Goal: Communication & Community: Answer question/provide support

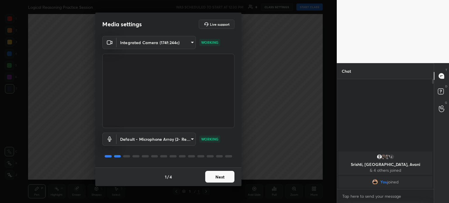
click at [223, 177] on button "Next" at bounding box center [219, 177] width 29 height 12
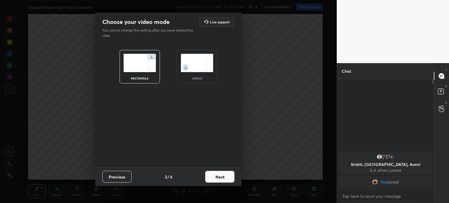
click at [205, 54] on img at bounding box center [197, 63] width 33 height 18
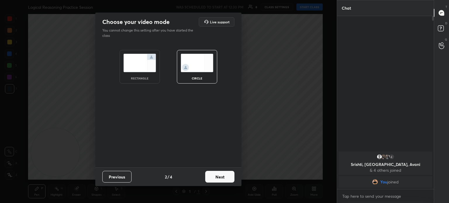
scroll to position [185, 95]
click at [221, 177] on button "Next" at bounding box center [219, 177] width 29 height 12
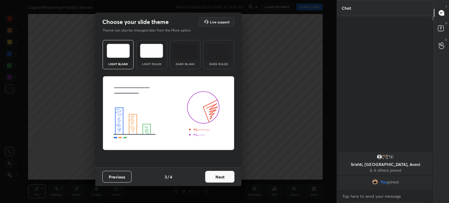
click at [221, 177] on button "Next" at bounding box center [219, 177] width 29 height 12
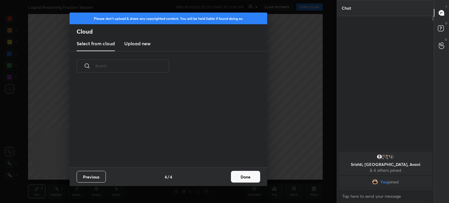
scroll to position [87, 188]
click at [248, 176] on button "Done" at bounding box center [245, 177] width 29 height 12
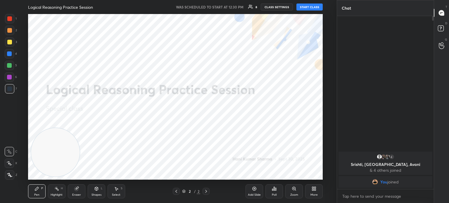
click at [313, 6] on button "START CLASS" at bounding box center [309, 7] width 26 height 7
click at [252, 8] on span "mute" at bounding box center [252, 7] width 8 height 4
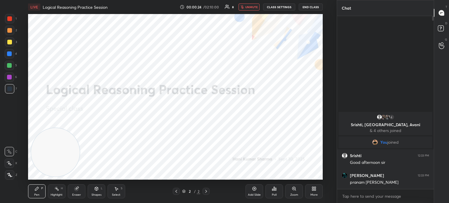
click at [252, 8] on span "unmute" at bounding box center [251, 7] width 13 height 4
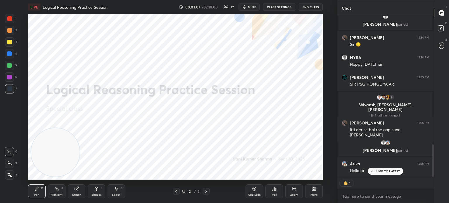
scroll to position [631, 0]
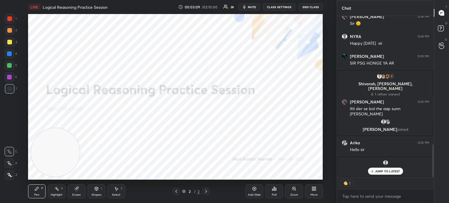
click at [275, 8] on button "CLASS SETTINGS" at bounding box center [279, 7] width 32 height 7
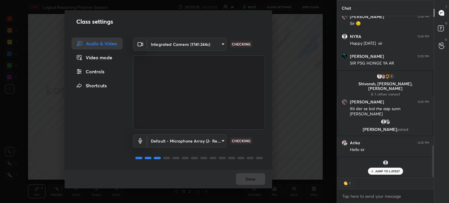
scroll to position [651, 0]
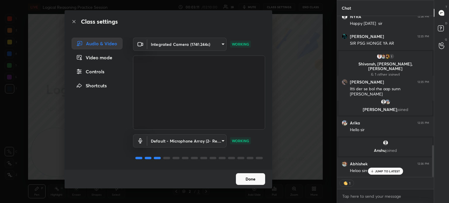
click at [100, 72] on div "Controls" at bounding box center [97, 72] width 51 height 12
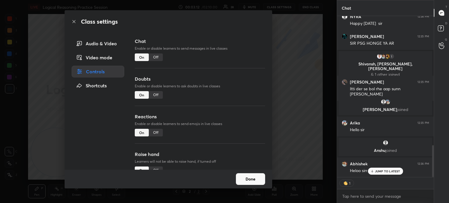
click at [158, 134] on div "Off" at bounding box center [156, 133] width 14 height 8
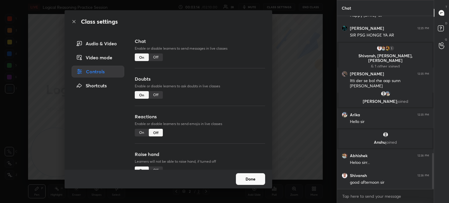
scroll to position [684, 0]
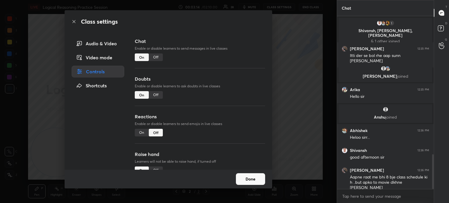
click at [248, 182] on button "Done" at bounding box center [250, 179] width 29 height 12
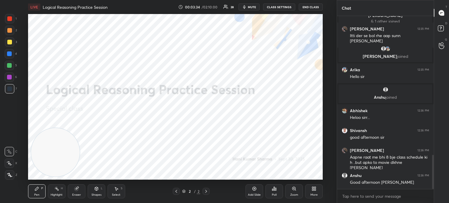
scroll to position [724, 0]
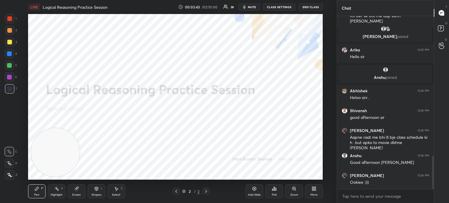
click at [258, 194] on div "Add Slide" at bounding box center [254, 194] width 13 height 3
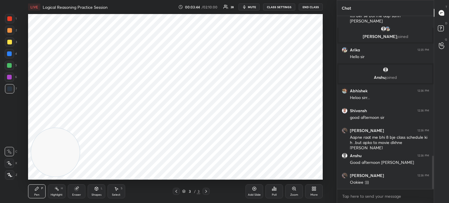
click at [8, 18] on div at bounding box center [9, 18] width 5 height 5
click at [8, 177] on icon at bounding box center [9, 175] width 5 height 4
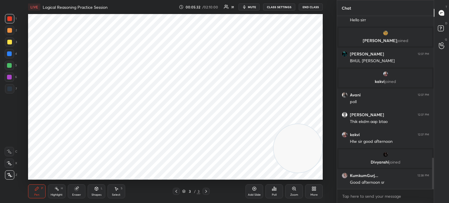
scroll to position [799, 0]
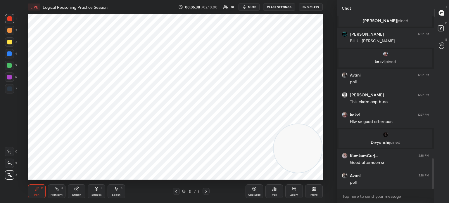
click at [275, 194] on div "Poll" at bounding box center [274, 194] width 5 height 3
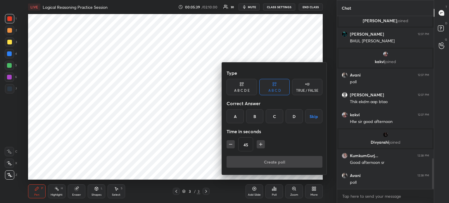
click at [291, 115] on div "D" at bounding box center [294, 116] width 17 height 14
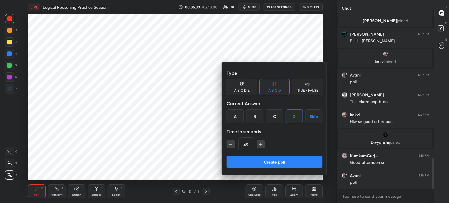
click at [258, 160] on button "Create poll" at bounding box center [275, 162] width 96 height 12
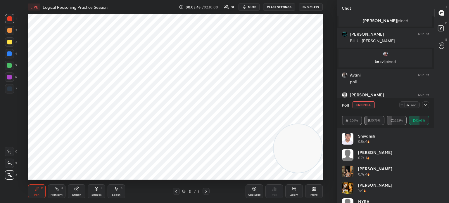
scroll to position [835, 0]
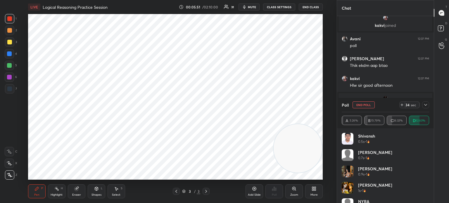
click at [250, 6] on span "mute" at bounding box center [252, 7] width 8 height 4
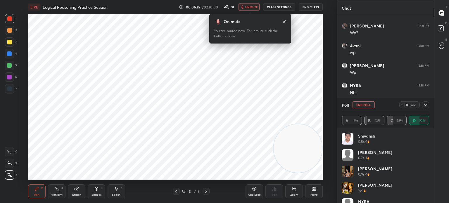
scroll to position [994, 0]
click at [253, 6] on span "unmute" at bounding box center [251, 7] width 13 height 4
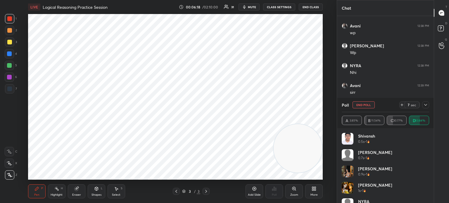
click at [8, 90] on div at bounding box center [9, 89] width 5 height 5
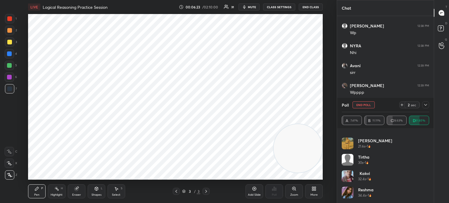
scroll to position [1034, 0]
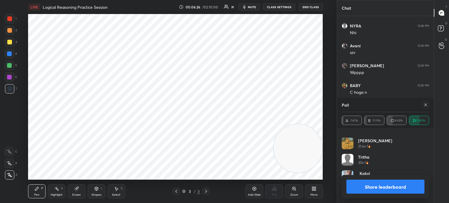
click at [351, 187] on button "Share leaderboard" at bounding box center [385, 187] width 78 height 14
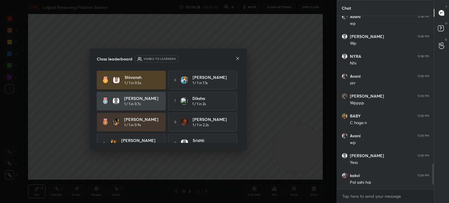
click at [236, 60] on icon at bounding box center [237, 58] width 5 height 5
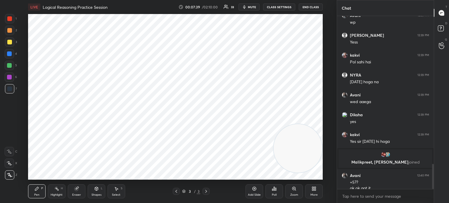
scroll to position [1023, 0]
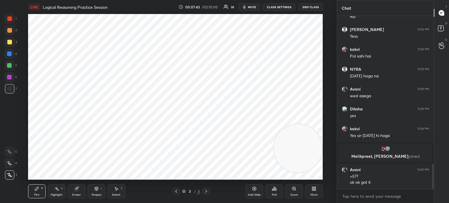
click at [256, 194] on div "Add Slide" at bounding box center [254, 194] width 13 height 3
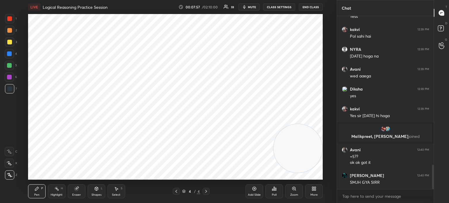
scroll to position [1063, 0]
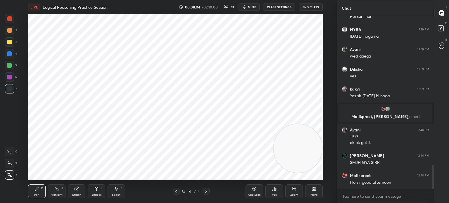
click at [75, 193] on div "Eraser" at bounding box center [76, 194] width 9 height 3
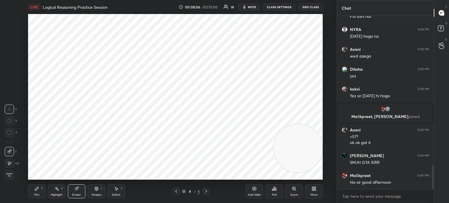
click at [36, 191] on div "Pen P" at bounding box center [37, 191] width 18 height 14
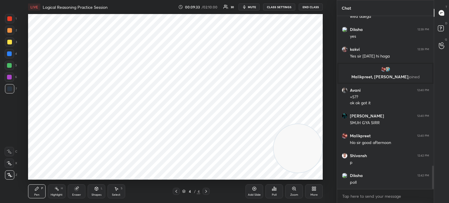
scroll to position [1139, 0]
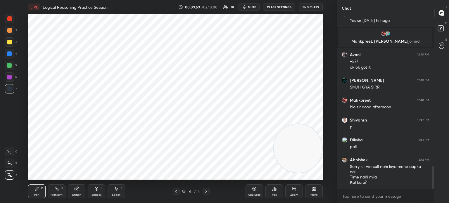
click at [274, 194] on div "Poll" at bounding box center [274, 194] width 5 height 3
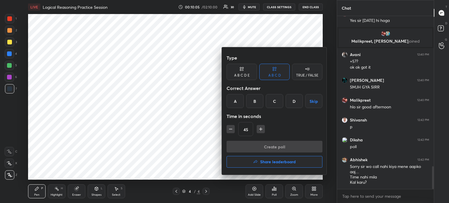
click at [291, 101] on div "D" at bounding box center [294, 101] width 17 height 14
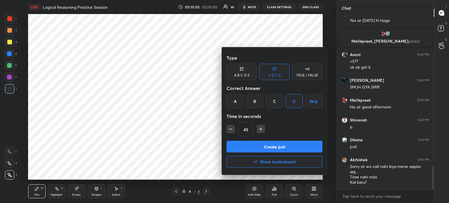
click at [265, 147] on button "Create poll" at bounding box center [275, 147] width 96 height 12
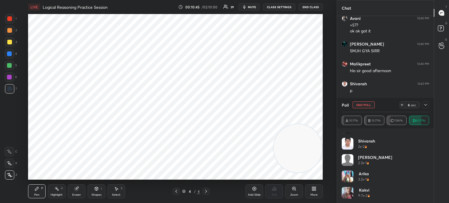
scroll to position [208, 0]
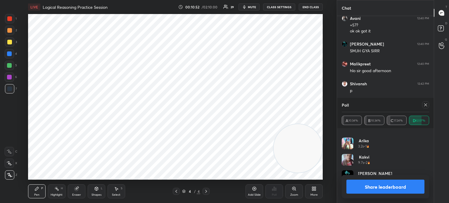
click at [359, 190] on button "Share leaderboard" at bounding box center [385, 187] width 78 height 14
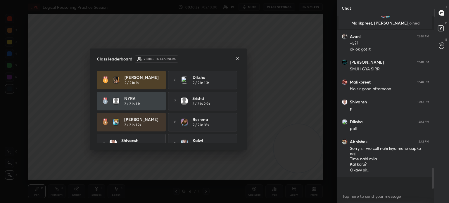
scroll to position [162, 95]
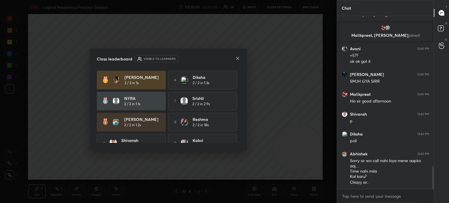
click at [237, 59] on icon at bounding box center [237, 58] width 5 height 5
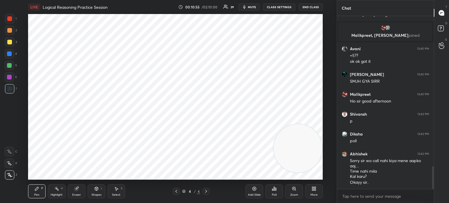
click at [10, 18] on div at bounding box center [9, 18] width 5 height 5
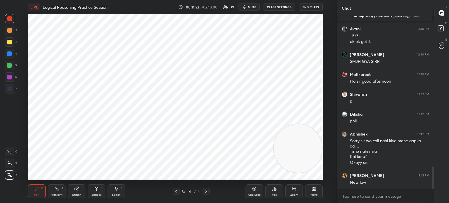
click at [246, 7] on icon "button" at bounding box center [244, 7] width 3 height 4
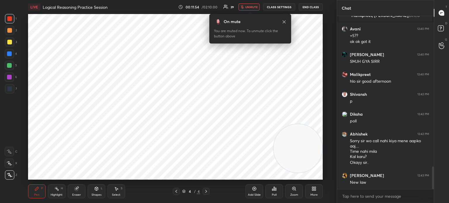
click at [246, 7] on button "unmute" at bounding box center [248, 7] width 21 height 7
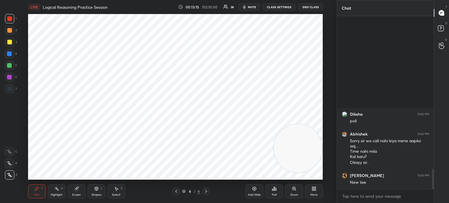
scroll to position [1289, 0]
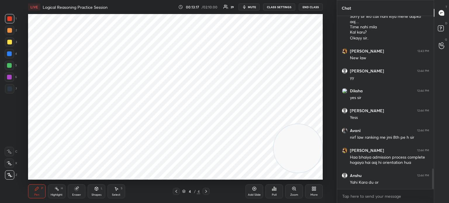
click at [313, 190] on icon at bounding box center [312, 189] width 1 height 1
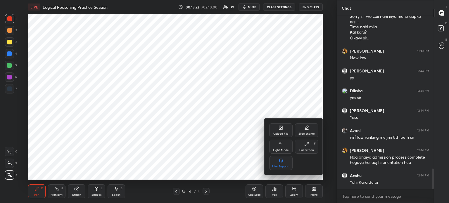
click at [280, 128] on icon at bounding box center [281, 128] width 4 height 4
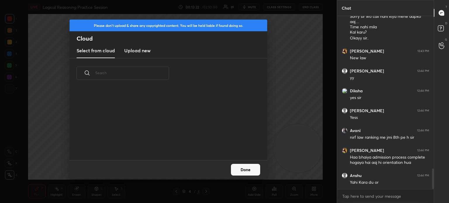
scroll to position [72, 188]
click at [139, 53] on h3 "Upload new" at bounding box center [137, 50] width 26 height 7
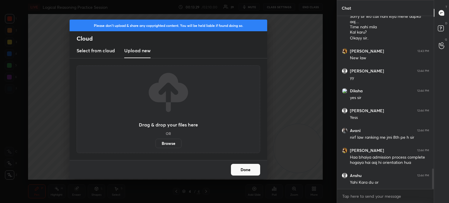
click at [167, 146] on label "Browse" at bounding box center [168, 143] width 26 height 9
click at [155, 146] on input "Browse" at bounding box center [155, 143] width 0 height 9
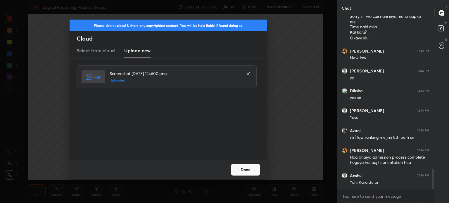
click at [243, 167] on button "Done" at bounding box center [245, 170] width 29 height 12
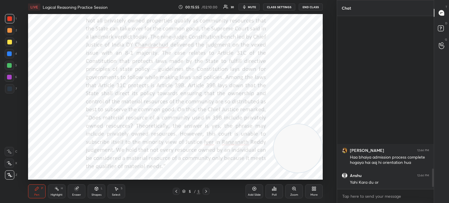
scroll to position [1448, 0]
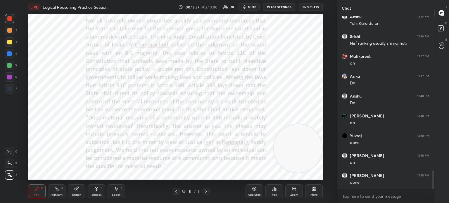
click at [313, 193] on div "More" at bounding box center [313, 194] width 7 height 3
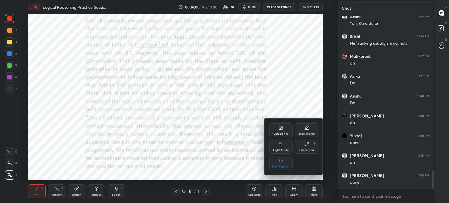
click at [279, 133] on div "Upload File" at bounding box center [280, 133] width 15 height 3
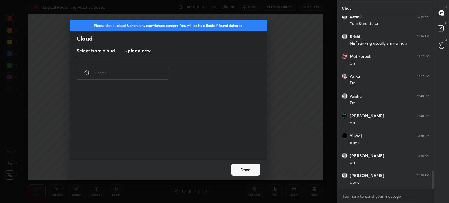
scroll to position [72, 188]
click at [135, 53] on h3 "Upload new" at bounding box center [137, 50] width 26 height 7
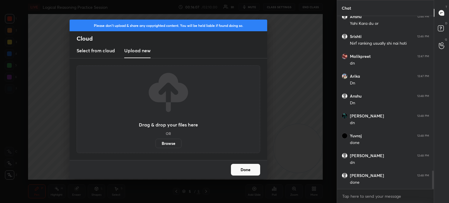
scroll to position [1468, 0]
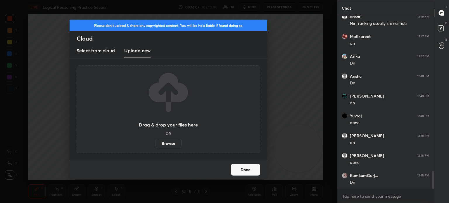
click at [165, 146] on label "Browse" at bounding box center [168, 143] width 26 height 9
click at [155, 146] on input "Browse" at bounding box center [155, 143] width 0 height 9
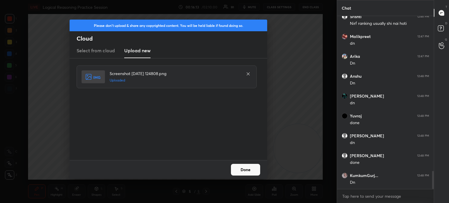
click at [243, 169] on button "Done" at bounding box center [245, 170] width 29 height 12
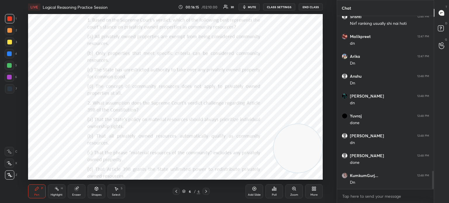
click at [312, 188] on icon at bounding box center [314, 188] width 5 height 5
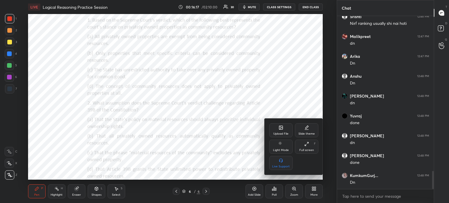
click at [275, 128] on div "Upload File" at bounding box center [280, 130] width 23 height 14
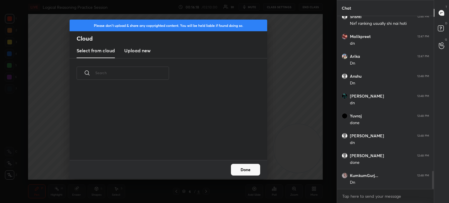
scroll to position [72, 188]
click at [142, 55] on new "Upload new" at bounding box center [137, 51] width 26 height 15
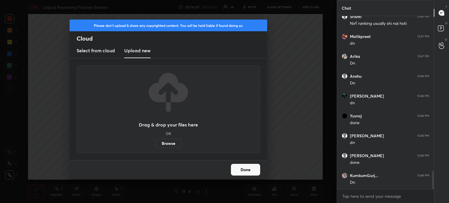
click at [170, 141] on label "Browse" at bounding box center [168, 143] width 26 height 9
click at [155, 141] on input "Browse" at bounding box center [155, 143] width 0 height 9
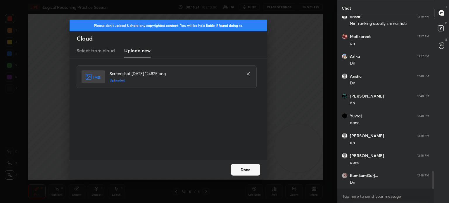
click at [236, 174] on button "Done" at bounding box center [245, 170] width 29 height 12
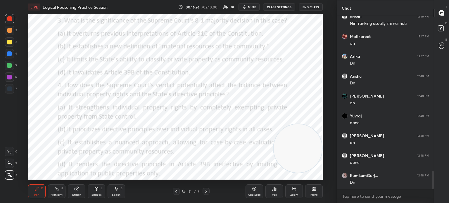
click at [313, 187] on icon at bounding box center [312, 187] width 1 height 1
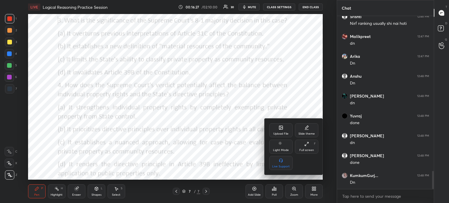
click at [277, 130] on div "Upload File" at bounding box center [280, 130] width 23 height 14
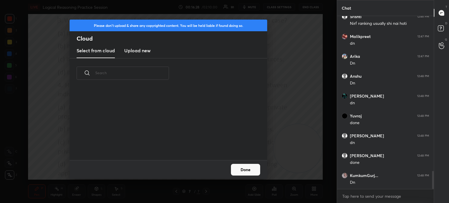
click at [145, 51] on h3 "Upload new" at bounding box center [137, 50] width 26 height 7
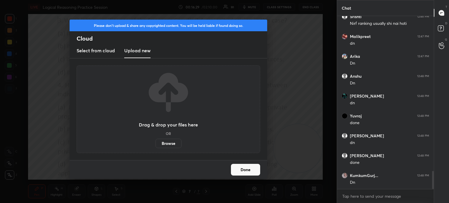
click at [168, 146] on label "Browse" at bounding box center [168, 143] width 26 height 9
click at [155, 146] on input "Browse" at bounding box center [155, 143] width 0 height 9
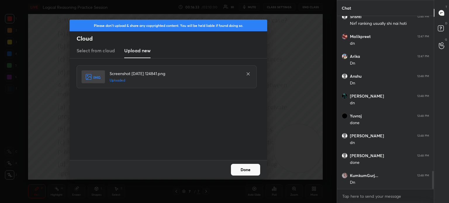
click at [244, 169] on button "Done" at bounding box center [245, 170] width 29 height 12
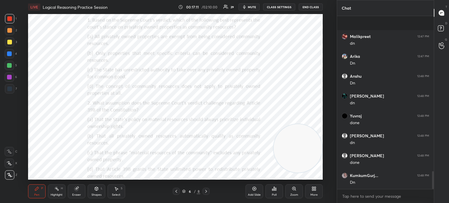
scroll to position [1513, 0]
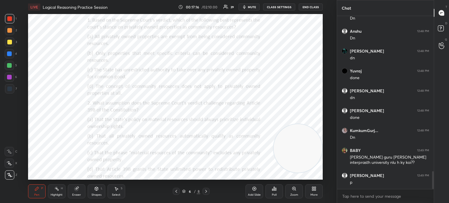
click at [276, 192] on div "Poll" at bounding box center [274, 191] width 18 height 14
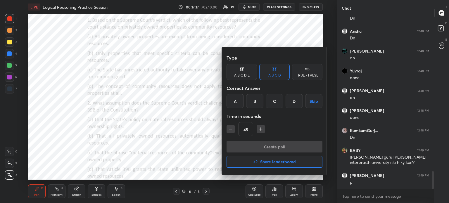
scroll to position [1533, 0]
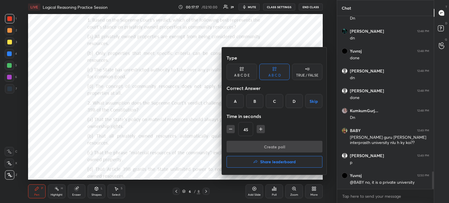
click at [256, 101] on div "B" at bounding box center [254, 101] width 17 height 14
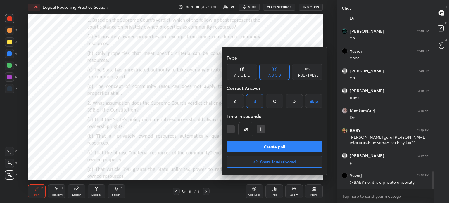
click at [250, 147] on button "Create poll" at bounding box center [275, 147] width 96 height 12
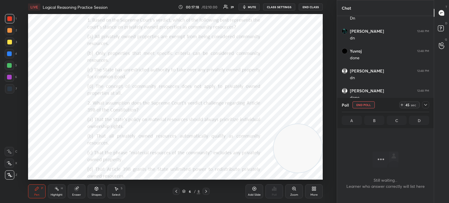
scroll to position [155, 95]
click at [423, 109] on div "Poll End Poll 44 sec" at bounding box center [385, 105] width 87 height 14
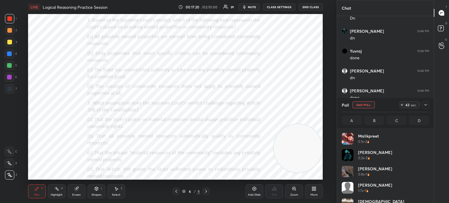
scroll to position [2, 2]
click at [425, 106] on icon at bounding box center [425, 105] width 5 height 5
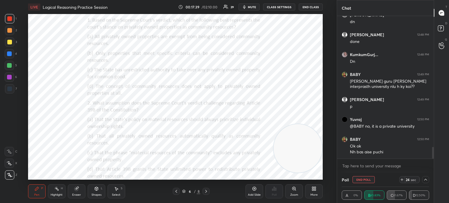
scroll to position [1609, 0]
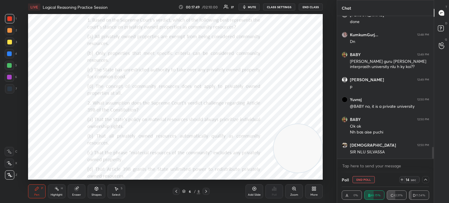
click at [424, 180] on icon at bounding box center [425, 179] width 5 height 5
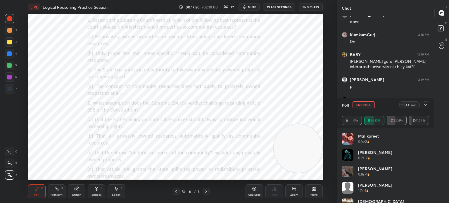
scroll to position [1614, 0]
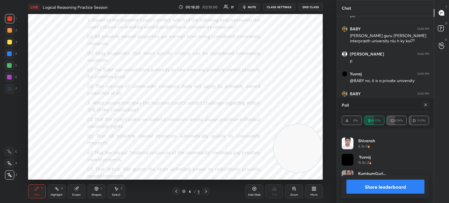
click at [351, 189] on button "Share leaderboard" at bounding box center [385, 187] width 78 height 14
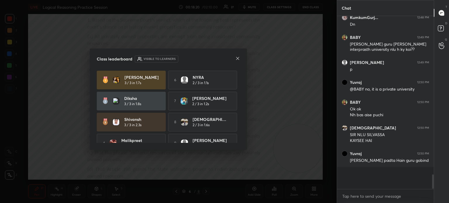
scroll to position [1626, 0]
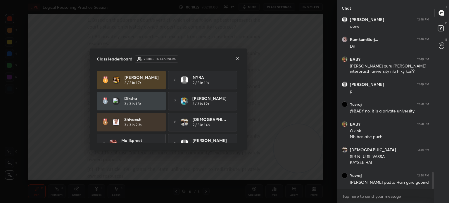
click at [237, 60] on icon at bounding box center [237, 58] width 5 height 5
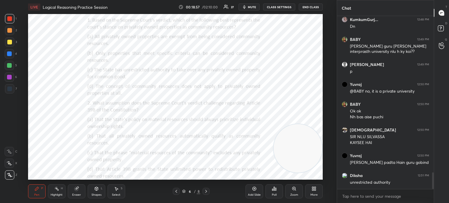
scroll to position [1645, 0]
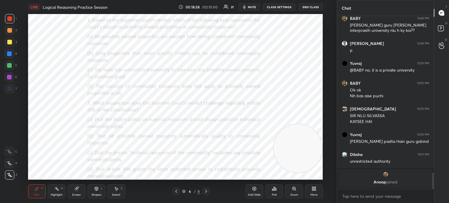
click at [277, 192] on div "Poll" at bounding box center [274, 191] width 18 height 14
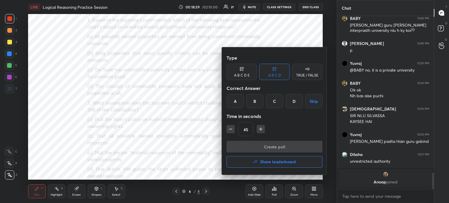
click at [255, 101] on div "B" at bounding box center [254, 101] width 17 height 14
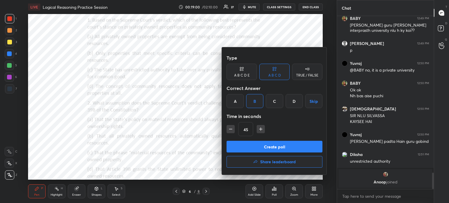
click at [251, 146] on button "Create poll" at bounding box center [275, 147] width 96 height 12
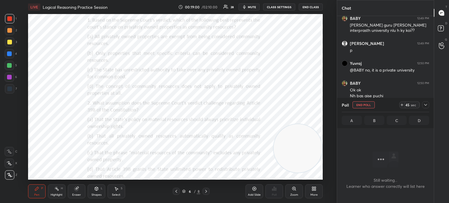
scroll to position [155, 95]
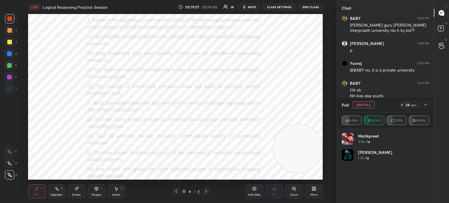
click at [426, 107] on icon at bounding box center [425, 105] width 5 height 5
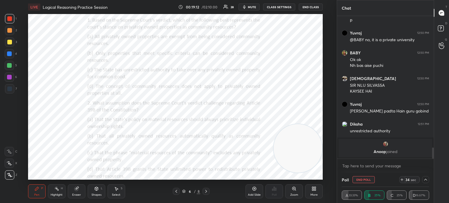
click at [424, 181] on icon at bounding box center [425, 179] width 5 height 5
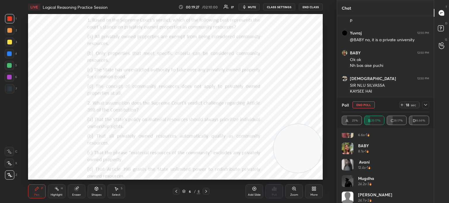
scroll to position [44, 0]
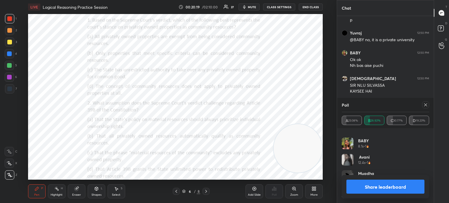
click at [361, 186] on button "Share leaderboard" at bounding box center [385, 187] width 78 height 14
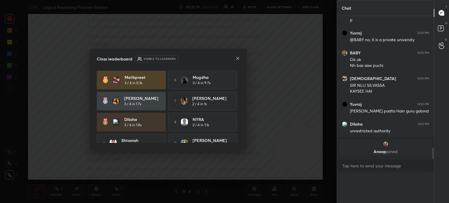
scroll to position [1653, 0]
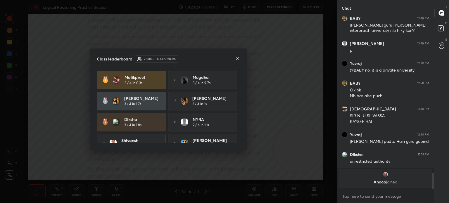
click at [238, 59] on icon at bounding box center [237, 58] width 5 height 5
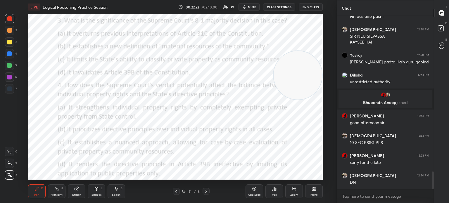
scroll to position [1531, 0]
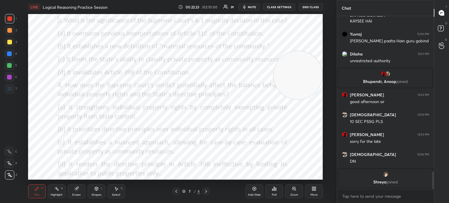
click at [275, 191] on div "Poll" at bounding box center [274, 191] width 18 height 14
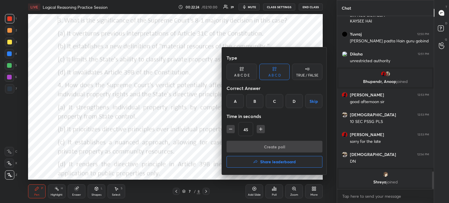
click at [274, 101] on div "C" at bounding box center [274, 101] width 17 height 14
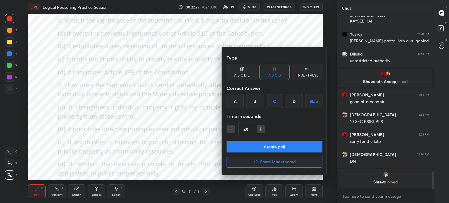
click at [287, 147] on button "Create poll" at bounding box center [275, 147] width 96 height 12
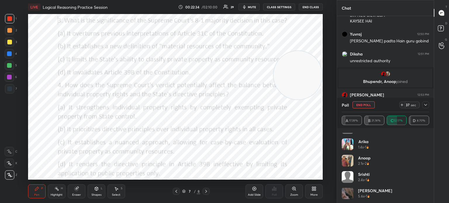
scroll to position [126, 0]
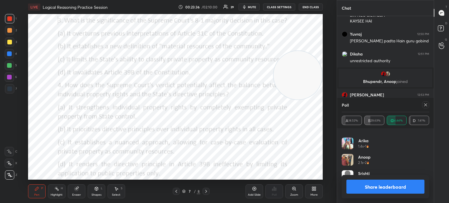
click at [369, 184] on button "Share leaderboard" at bounding box center [385, 187] width 78 height 14
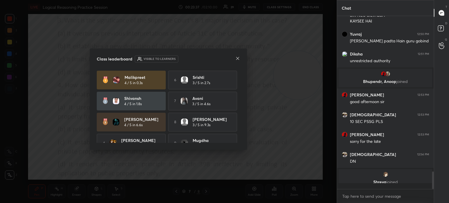
scroll to position [2, 2]
click at [237, 59] on icon at bounding box center [237, 58] width 5 height 5
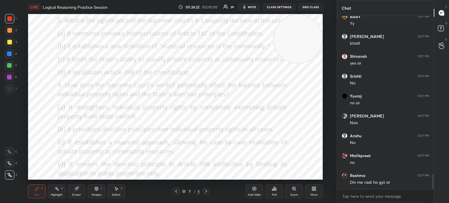
scroll to position [1853, 0]
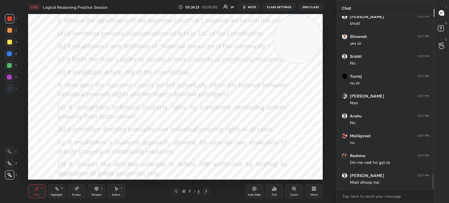
click at [276, 190] on div "Poll" at bounding box center [274, 191] width 18 height 14
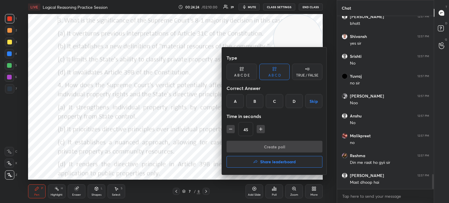
click at [273, 99] on div "C" at bounding box center [274, 101] width 17 height 14
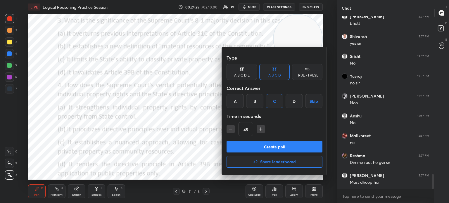
click at [257, 145] on button "Create poll" at bounding box center [275, 147] width 96 height 12
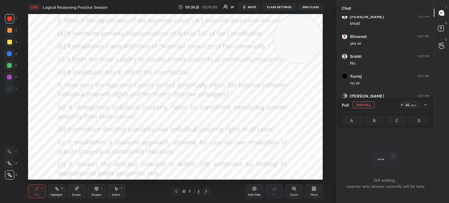
scroll to position [166, 95]
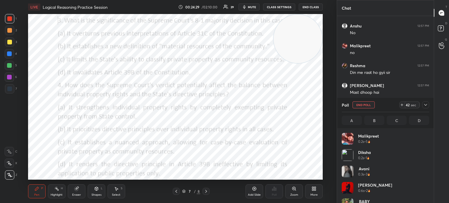
click at [425, 104] on icon at bounding box center [425, 105] width 5 height 5
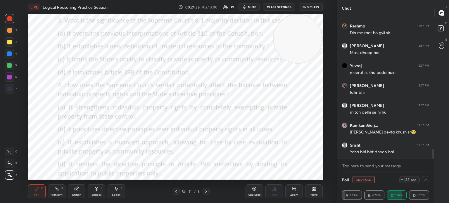
click at [423, 180] on icon at bounding box center [425, 179] width 5 height 5
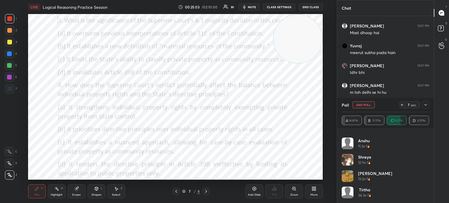
click at [425, 105] on icon at bounding box center [425, 105] width 5 height 5
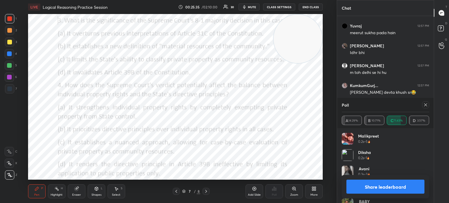
scroll to position [2042, 0]
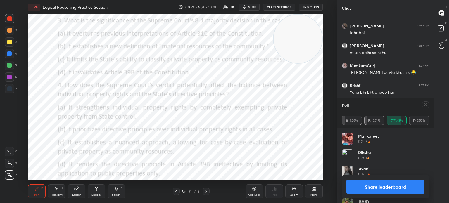
click at [426, 106] on icon at bounding box center [425, 105] width 5 height 5
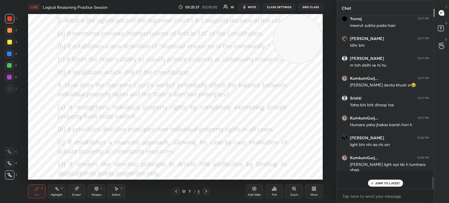
scroll to position [163, 95]
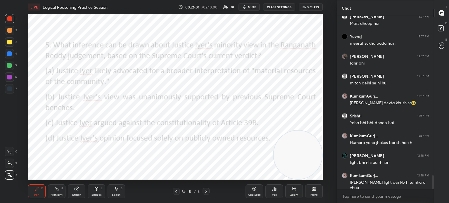
click at [272, 195] on div "Poll" at bounding box center [274, 194] width 5 height 3
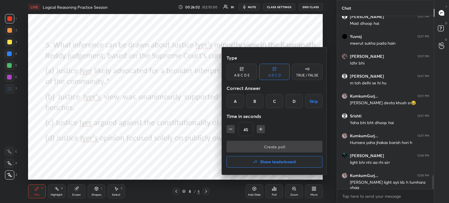
click at [235, 99] on div "A" at bounding box center [235, 101] width 17 height 14
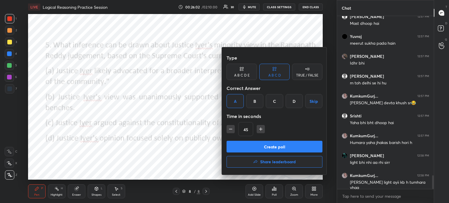
click at [246, 143] on button "Create poll" at bounding box center [275, 147] width 96 height 12
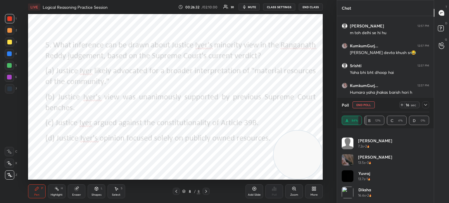
click at [423, 104] on icon at bounding box center [425, 105] width 5 height 5
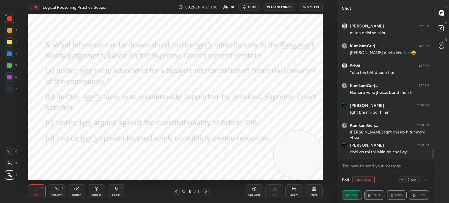
click at [425, 180] on icon at bounding box center [425, 179] width 5 height 5
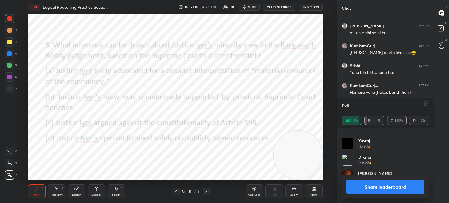
click at [426, 106] on icon at bounding box center [425, 105] width 5 height 5
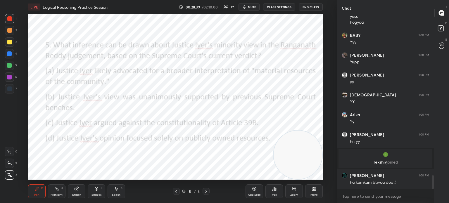
scroll to position [2029, 0]
click at [314, 192] on div "More" at bounding box center [314, 191] width 18 height 14
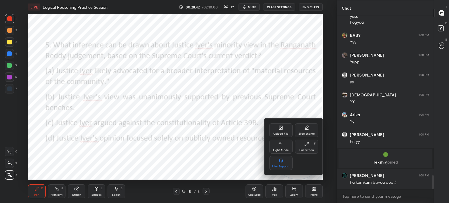
click at [281, 127] on icon at bounding box center [281, 128] width 4 height 4
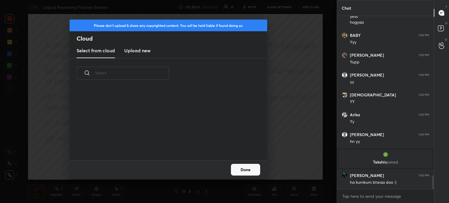
scroll to position [72, 188]
click at [146, 53] on h3 "Upload new" at bounding box center [137, 50] width 26 height 7
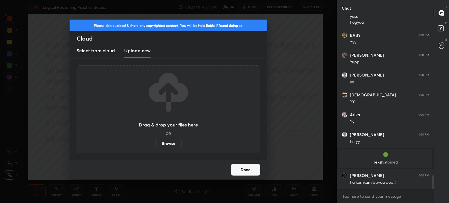
click at [167, 142] on label "Browse" at bounding box center [168, 143] width 26 height 9
click at [155, 142] on input "Browse" at bounding box center [155, 143] width 0 height 9
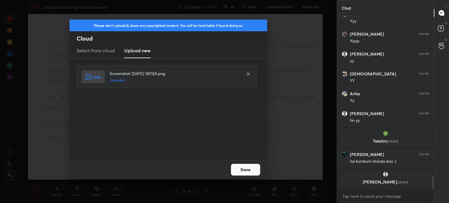
click at [242, 174] on button "Done" at bounding box center [245, 170] width 29 height 12
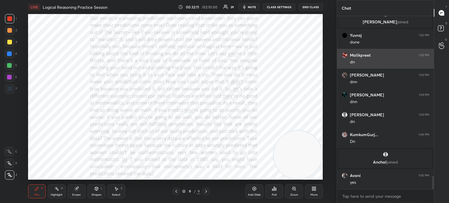
scroll to position [2179, 0]
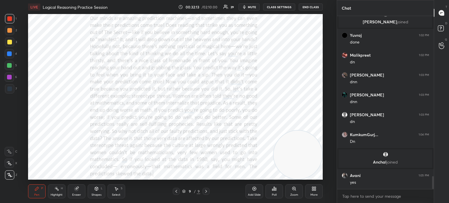
click at [314, 191] on icon at bounding box center [314, 189] width 1 height 1
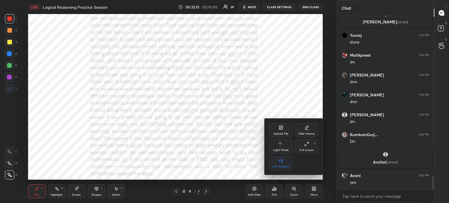
click at [277, 129] on div "Upload File" at bounding box center [280, 130] width 23 height 14
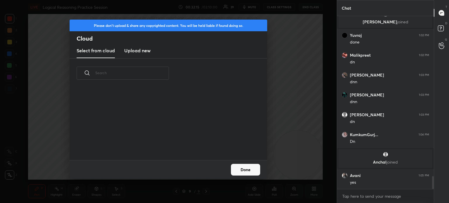
scroll to position [72, 188]
click at [139, 53] on h3 "Upload new" at bounding box center [137, 50] width 26 height 7
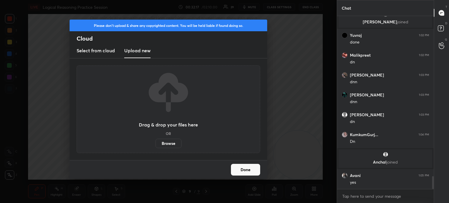
click at [168, 144] on label "Browse" at bounding box center [168, 143] width 26 height 9
click at [155, 144] on input "Browse" at bounding box center [155, 143] width 0 height 9
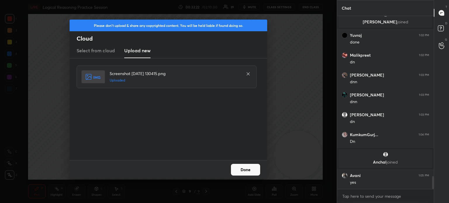
click at [243, 165] on button "Done" at bounding box center [245, 170] width 29 height 12
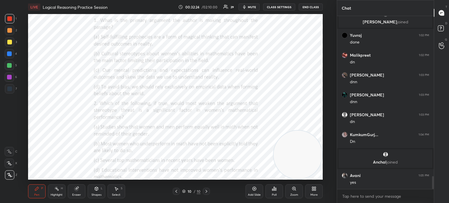
click at [320, 188] on div "More" at bounding box center [314, 191] width 18 height 14
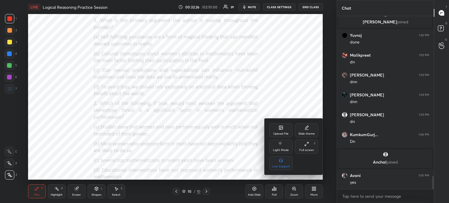
click at [276, 125] on div "Upload File" at bounding box center [280, 130] width 23 height 14
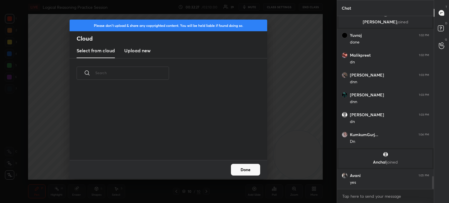
click at [134, 55] on new "Upload new" at bounding box center [137, 51] width 26 height 15
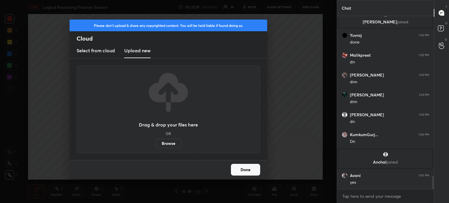
click at [161, 143] on label "Browse" at bounding box center [168, 143] width 26 height 9
click at [155, 143] on input "Browse" at bounding box center [155, 143] width 0 height 9
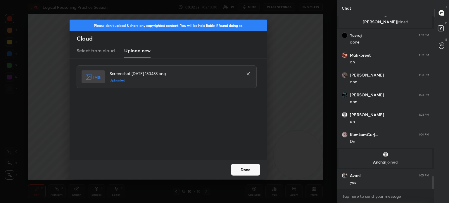
click at [239, 166] on button "Done" at bounding box center [245, 170] width 29 height 12
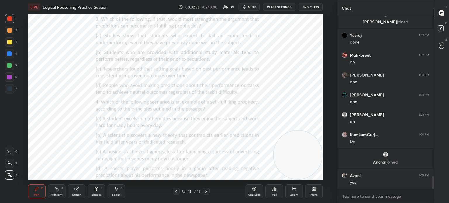
click at [308, 192] on div "More" at bounding box center [314, 191] width 18 height 14
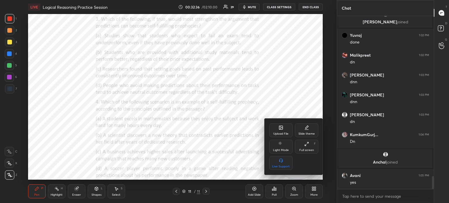
click at [279, 131] on div "Upload File" at bounding box center [280, 130] width 23 height 14
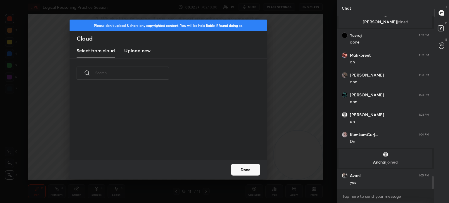
click at [132, 47] on h3 "Upload new" at bounding box center [137, 50] width 26 height 7
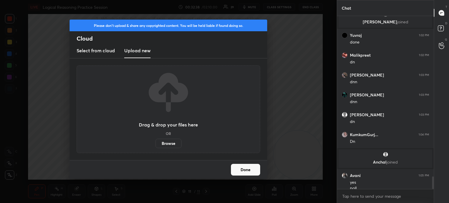
scroll to position [2185, 0]
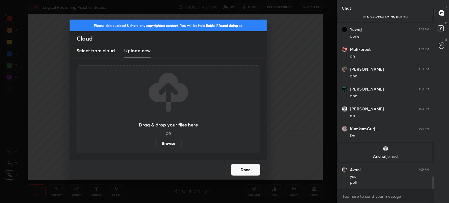
click at [164, 142] on label "Browse" at bounding box center [168, 143] width 26 height 9
click at [155, 142] on input "Browse" at bounding box center [155, 143] width 0 height 9
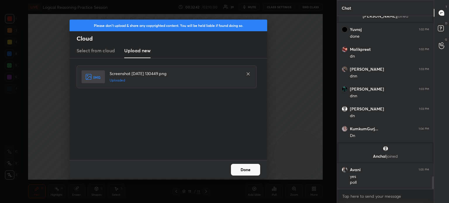
click at [243, 173] on button "Done" at bounding box center [245, 170] width 29 height 12
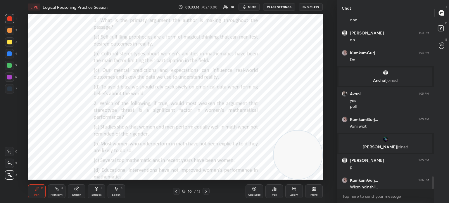
scroll to position [2190, 0]
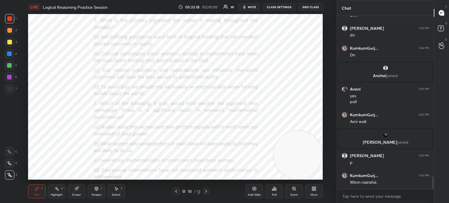
click at [273, 195] on div "Poll" at bounding box center [274, 194] width 5 height 3
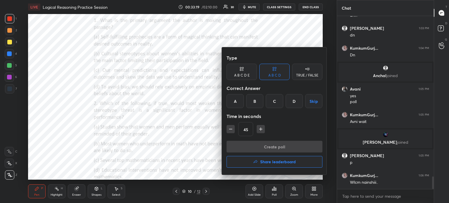
click at [273, 101] on div "C" at bounding box center [274, 101] width 17 height 14
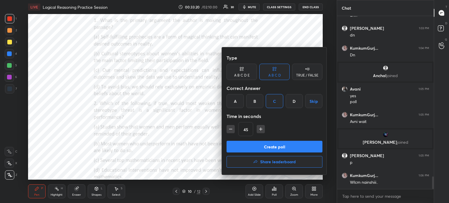
click at [265, 145] on button "Create poll" at bounding box center [275, 147] width 96 height 12
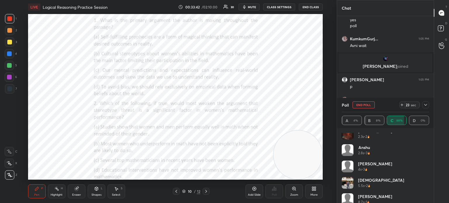
scroll to position [290, 0]
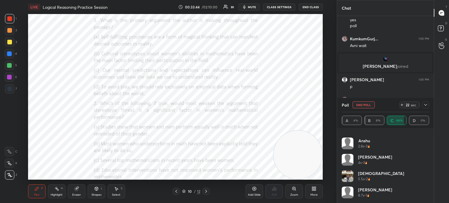
click at [424, 107] on icon at bounding box center [425, 105] width 5 height 5
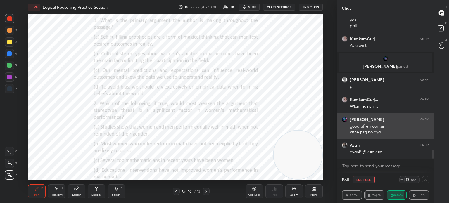
scroll to position [2285, 0]
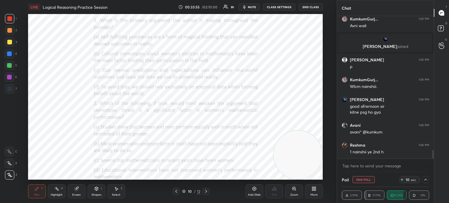
click at [425, 178] on icon at bounding box center [425, 179] width 5 height 5
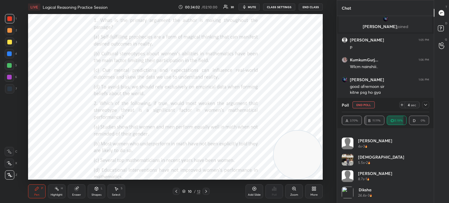
click at [359, 106] on button "End Poll" at bounding box center [363, 104] width 22 height 7
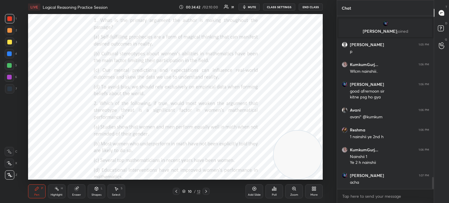
click at [274, 194] on div "Poll" at bounding box center [274, 194] width 5 height 3
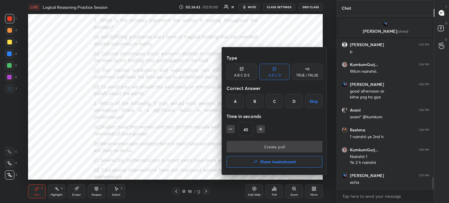
click at [255, 101] on div "B" at bounding box center [254, 101] width 17 height 14
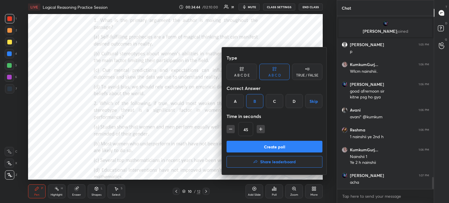
click at [247, 144] on button "Create poll" at bounding box center [275, 147] width 96 height 12
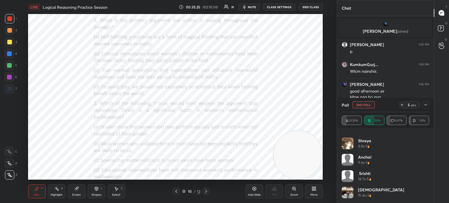
scroll to position [175, 0]
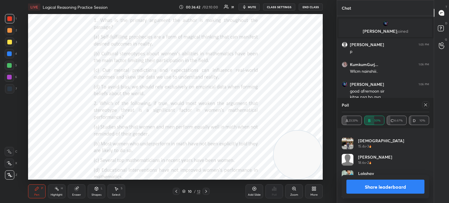
click at [368, 188] on button "Share leaderboard" at bounding box center [385, 187] width 78 height 14
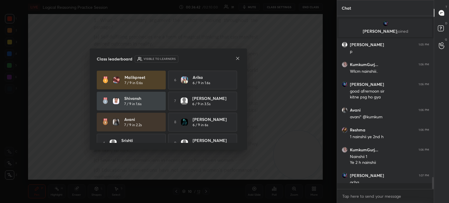
scroll to position [185, 95]
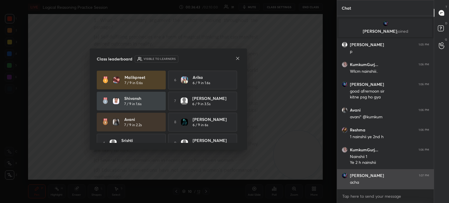
click at [237, 58] on icon at bounding box center [237, 58] width 3 height 3
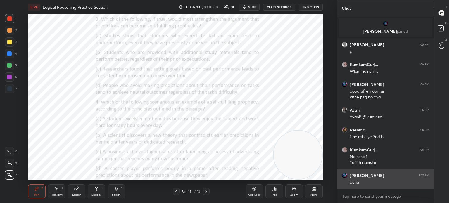
scroll to position [2327, 0]
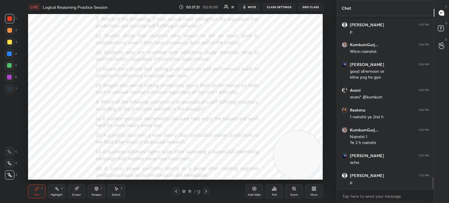
click at [270, 189] on div "Poll" at bounding box center [274, 191] width 18 height 14
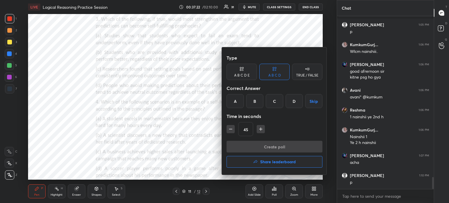
click at [233, 100] on div "A" at bounding box center [235, 101] width 17 height 14
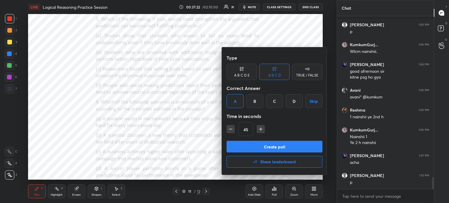
click at [241, 148] on button "Create poll" at bounding box center [275, 147] width 96 height 12
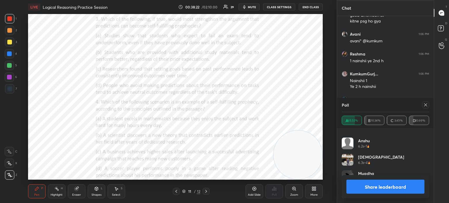
scroll to position [2389, 0]
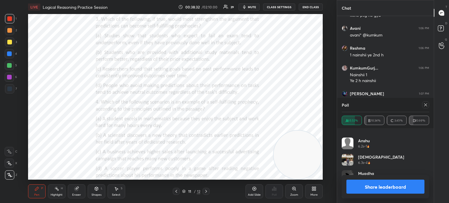
click at [357, 190] on button "Share leaderboard" at bounding box center [385, 187] width 78 height 14
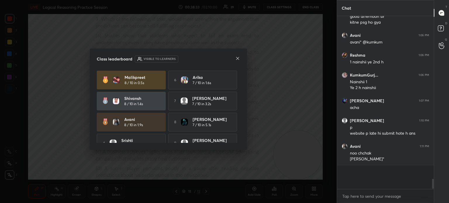
scroll to position [2367, 0]
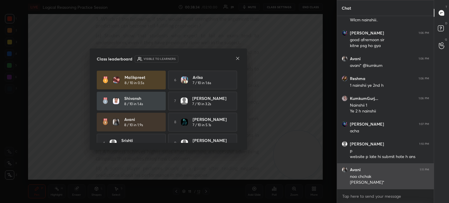
click at [238, 59] on icon at bounding box center [237, 58] width 5 height 5
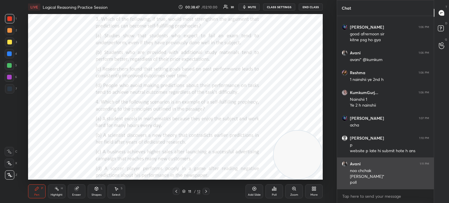
scroll to position [2384, 0]
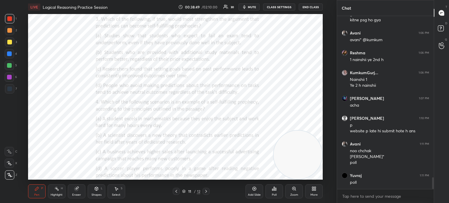
click at [274, 194] on div "Poll" at bounding box center [274, 194] width 5 height 3
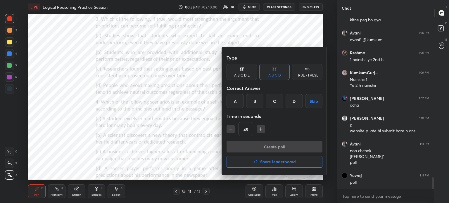
click at [295, 101] on div "D" at bounding box center [294, 101] width 17 height 14
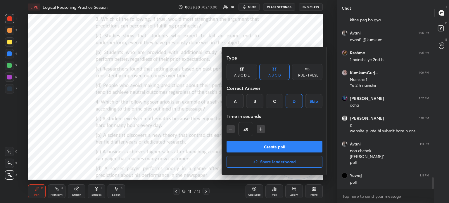
click at [271, 148] on button "Create poll" at bounding box center [275, 147] width 96 height 12
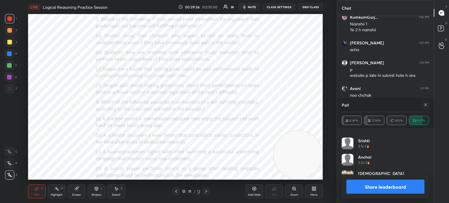
scroll to position [2461, 0]
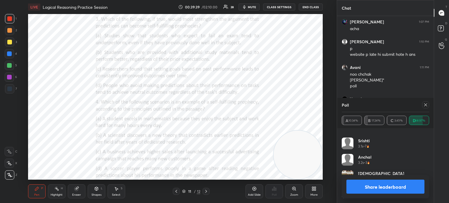
click at [399, 103] on div "Poll" at bounding box center [385, 105] width 87 height 14
click at [427, 106] on icon at bounding box center [425, 105] width 5 height 5
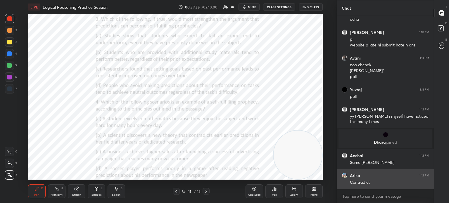
scroll to position [2451, 0]
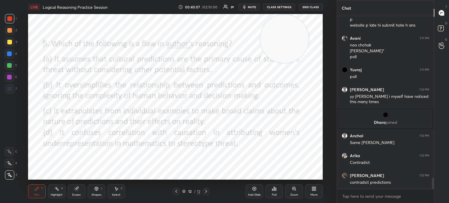
drag, startPoint x: 306, startPoint y: 161, endPoint x: 292, endPoint y: 35, distance: 127.0
click at [292, 35] on video at bounding box center [284, 39] width 49 height 49
click at [274, 191] on icon at bounding box center [274, 189] width 1 height 4
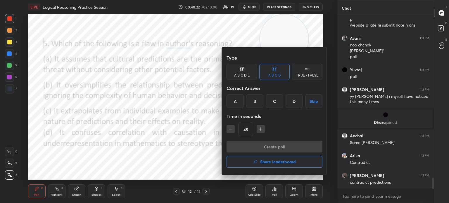
click at [274, 101] on div "C" at bounding box center [274, 101] width 17 height 14
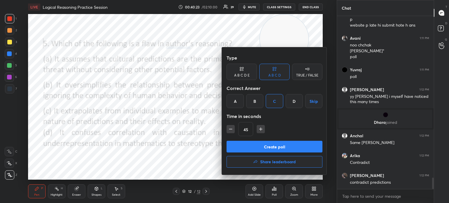
click at [256, 146] on button "Create poll" at bounding box center [275, 147] width 96 height 12
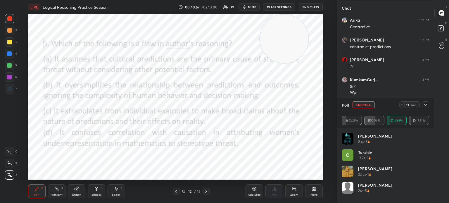
scroll to position [2606, 0]
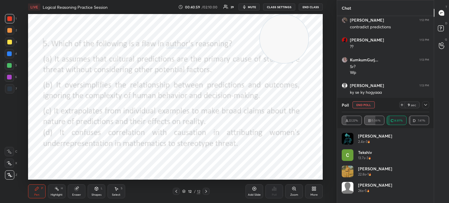
click at [425, 104] on icon at bounding box center [425, 105] width 5 height 5
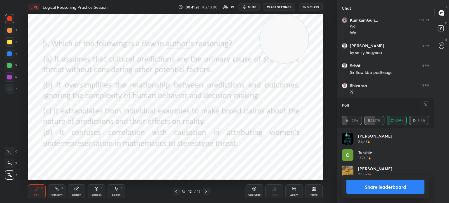
scroll to position [2666, 0]
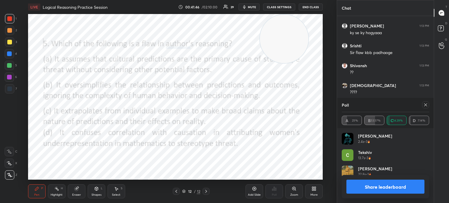
click at [426, 106] on icon at bounding box center [425, 105] width 5 height 5
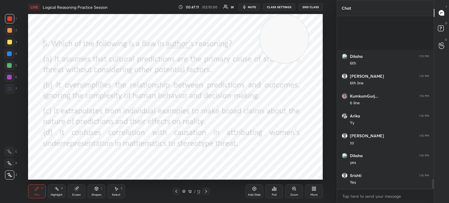
scroll to position [2926, 0]
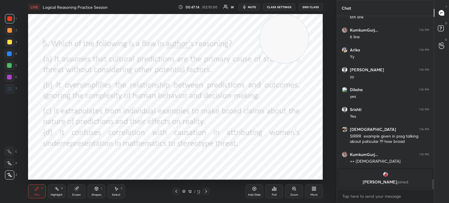
click at [313, 188] on icon at bounding box center [312, 187] width 1 height 1
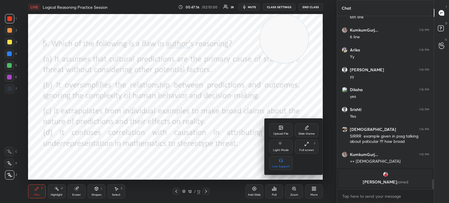
click at [277, 126] on div "Upload File" at bounding box center [280, 130] width 23 height 14
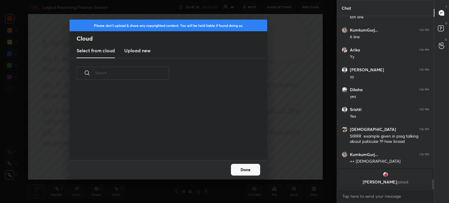
scroll to position [72, 188]
click at [138, 51] on h3 "Upload new" at bounding box center [137, 50] width 26 height 7
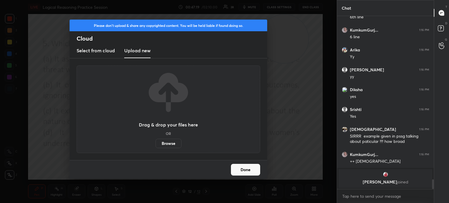
click at [170, 141] on label "Browse" at bounding box center [168, 143] width 26 height 9
click at [155, 141] on input "Browse" at bounding box center [155, 143] width 0 height 9
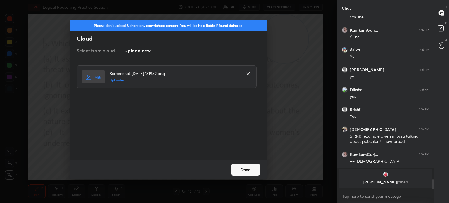
click at [249, 166] on button "Done" at bounding box center [245, 170] width 29 height 12
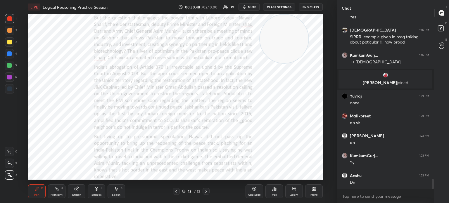
scroll to position [2869, 0]
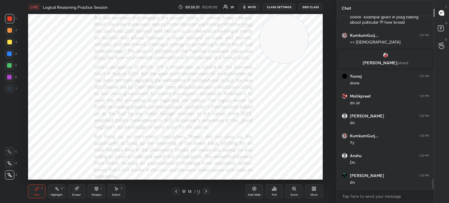
click at [314, 192] on div "More" at bounding box center [314, 191] width 18 height 14
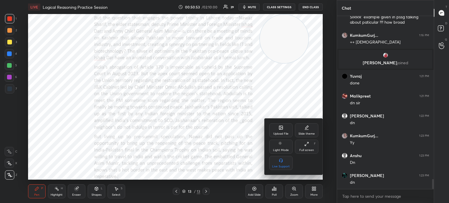
click at [279, 126] on icon at bounding box center [281, 128] width 4 height 4
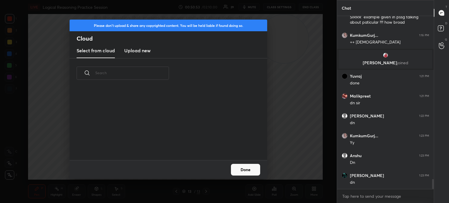
scroll to position [72, 188]
click at [140, 48] on h3 "Upload new" at bounding box center [137, 50] width 26 height 7
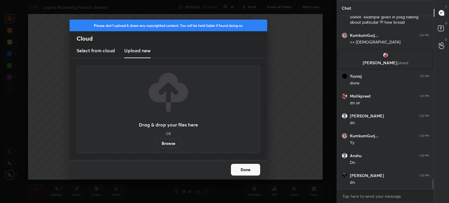
click at [168, 142] on label "Browse" at bounding box center [168, 143] width 26 height 9
click at [155, 142] on input "Browse" at bounding box center [155, 143] width 0 height 9
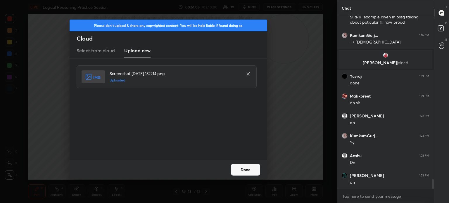
click at [241, 170] on button "Done" at bounding box center [245, 170] width 29 height 12
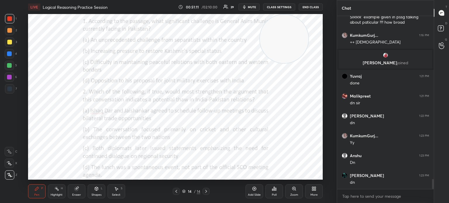
click at [314, 186] on div "More" at bounding box center [314, 191] width 18 height 14
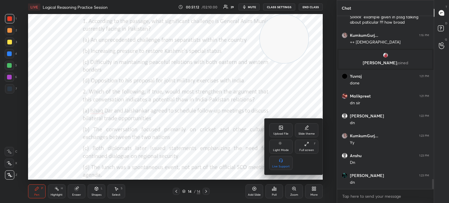
click at [277, 125] on div "Upload File" at bounding box center [280, 130] width 23 height 14
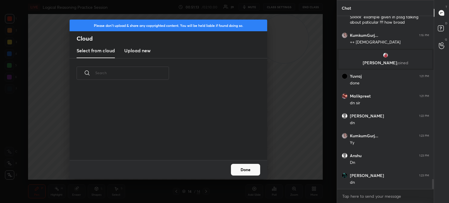
click at [125, 49] on h3 "Upload new" at bounding box center [137, 50] width 26 height 7
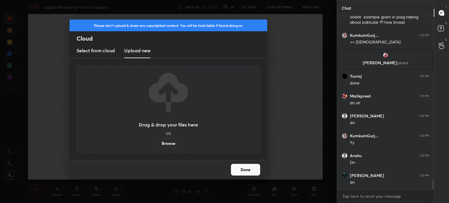
click at [166, 145] on label "Browse" at bounding box center [168, 143] width 26 height 9
click at [155, 145] on input "Browse" at bounding box center [155, 143] width 0 height 9
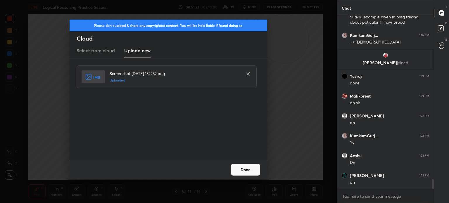
click at [249, 169] on button "Done" at bounding box center [245, 170] width 29 height 12
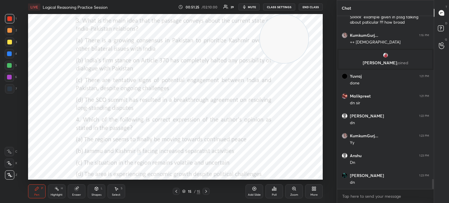
click at [314, 188] on icon at bounding box center [314, 188] width 5 height 5
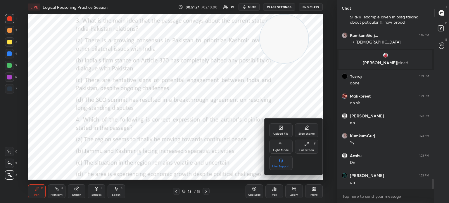
click at [275, 127] on div "Upload File" at bounding box center [280, 130] width 23 height 14
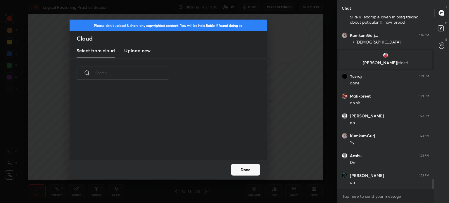
click at [134, 47] on h3 "Upload new" at bounding box center [137, 50] width 26 height 7
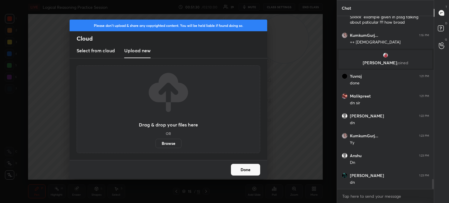
click at [165, 145] on label "Browse" at bounding box center [168, 143] width 26 height 9
click at [155, 145] on input "Browse" at bounding box center [155, 143] width 0 height 9
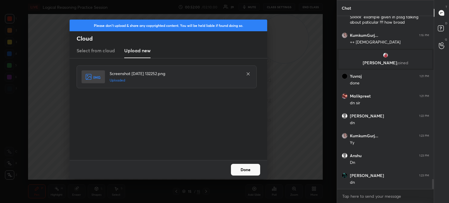
click at [246, 168] on button "Done" at bounding box center [245, 170] width 29 height 12
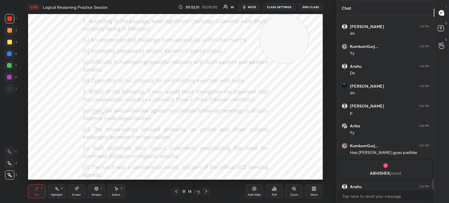
scroll to position [2880, 0]
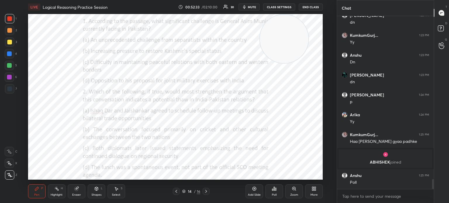
click at [276, 192] on div "Poll" at bounding box center [274, 191] width 18 height 14
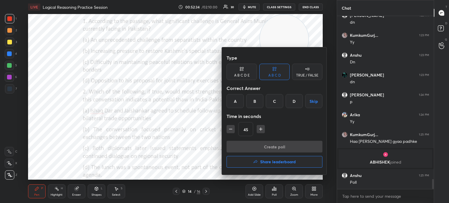
click at [231, 100] on div "A" at bounding box center [235, 101] width 17 height 14
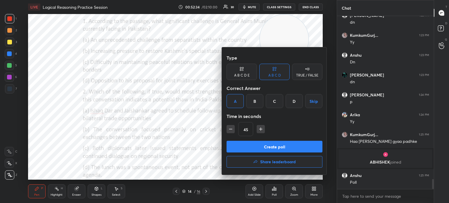
click at [252, 147] on button "Create poll" at bounding box center [275, 147] width 96 height 12
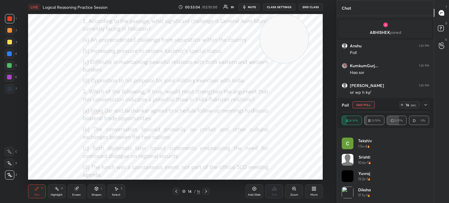
scroll to position [3030, 0]
click at [427, 107] on icon at bounding box center [425, 105] width 5 height 5
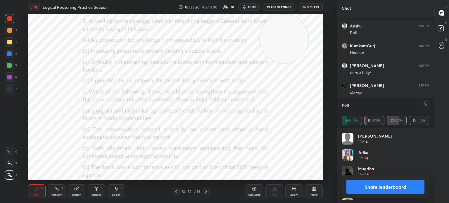
scroll to position [68, 86]
click at [425, 104] on icon at bounding box center [425, 105] width 5 height 5
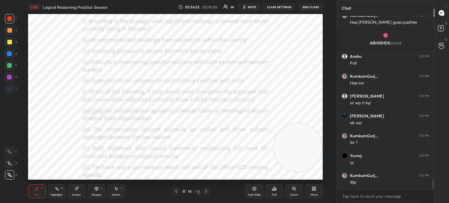
scroll to position [3019, 0]
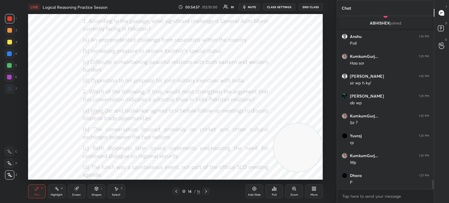
click at [275, 193] on div "Poll" at bounding box center [274, 191] width 18 height 14
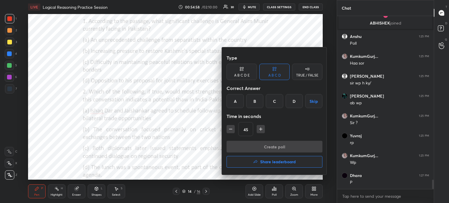
click at [235, 101] on div "A" at bounding box center [235, 101] width 17 height 14
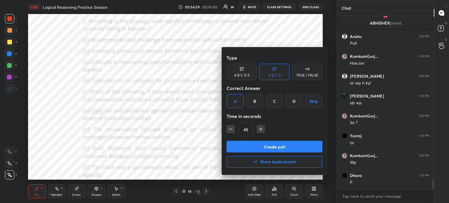
click at [247, 142] on button "Create poll" at bounding box center [275, 147] width 96 height 12
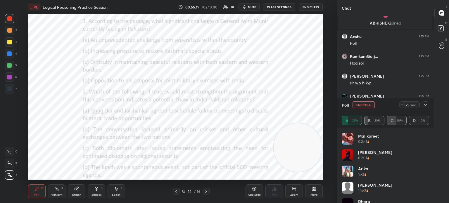
scroll to position [61, 0]
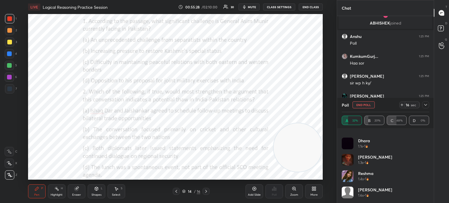
click at [424, 105] on icon at bounding box center [425, 105] width 3 height 2
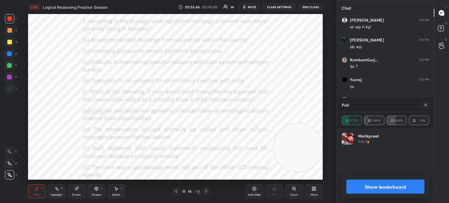
scroll to position [68, 86]
click at [364, 186] on button "Share leaderboard" at bounding box center [385, 187] width 78 height 14
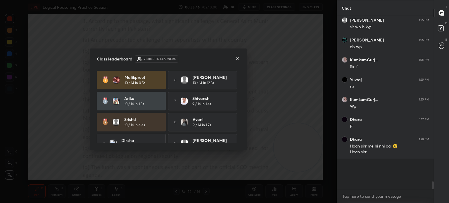
scroll to position [2, 2]
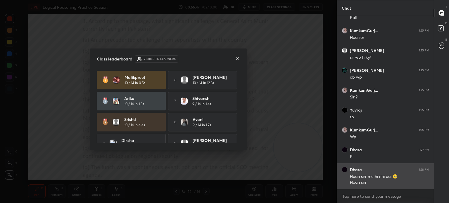
click at [236, 58] on icon at bounding box center [237, 58] width 5 height 5
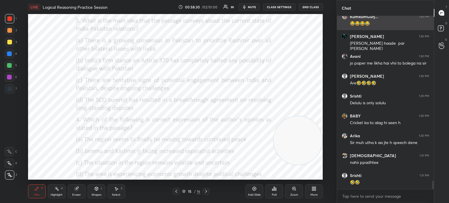
scroll to position [3545, 0]
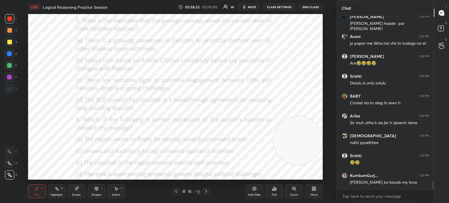
click at [75, 192] on div "Eraser" at bounding box center [77, 191] width 18 height 14
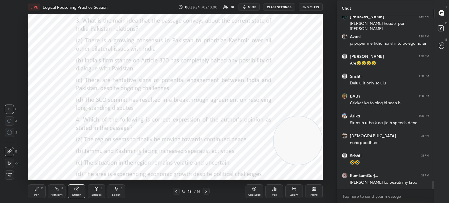
click at [11, 176] on span "Erase all" at bounding box center [9, 175] width 9 height 4
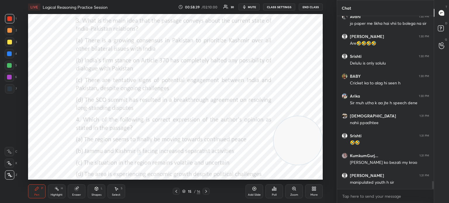
scroll to position [3585, 0]
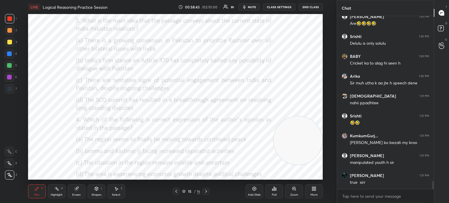
click at [276, 194] on div "Poll" at bounding box center [274, 194] width 5 height 3
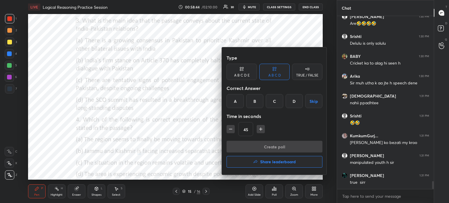
click at [273, 101] on div "C" at bounding box center [274, 101] width 17 height 14
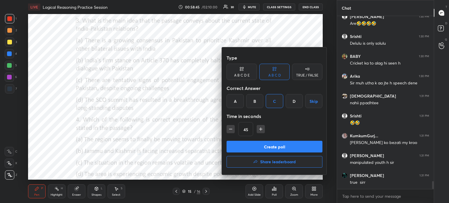
click at [251, 142] on button "Create poll" at bounding box center [275, 147] width 96 height 12
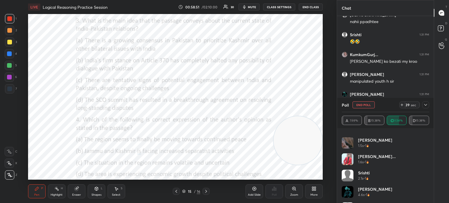
scroll to position [126, 0]
click at [426, 104] on icon at bounding box center [425, 105] width 5 height 5
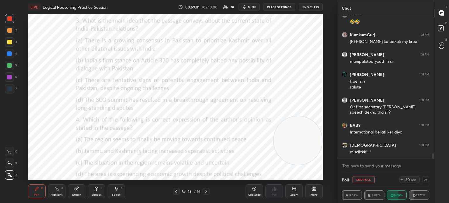
scroll to position [3706, 0]
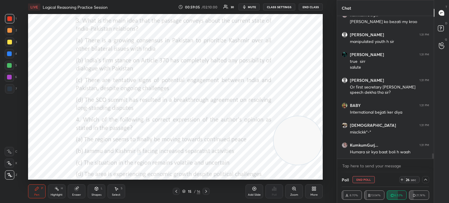
click at [426, 180] on icon at bounding box center [425, 179] width 5 height 5
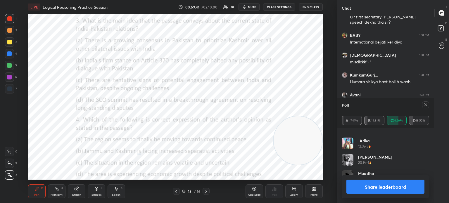
click at [361, 189] on button "Share leaderboard" at bounding box center [385, 187] width 78 height 14
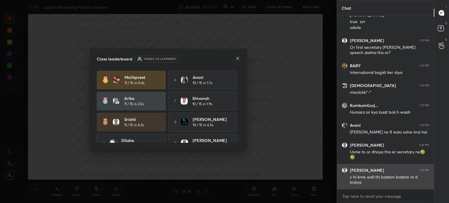
click at [237, 60] on icon at bounding box center [237, 58] width 5 height 5
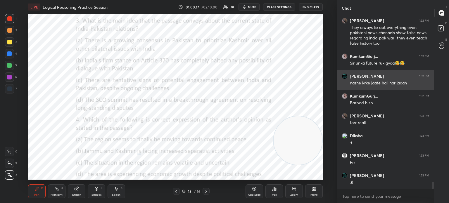
scroll to position [3940, 0]
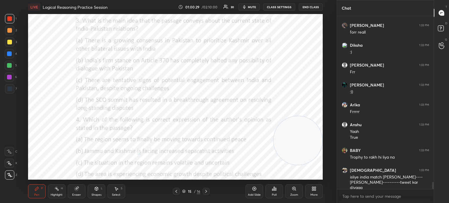
click at [75, 191] on div "Eraser" at bounding box center [77, 191] width 18 height 14
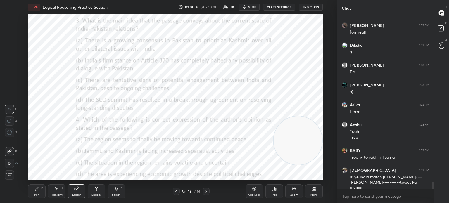
click at [8, 175] on span "Erase all" at bounding box center [9, 175] width 9 height 4
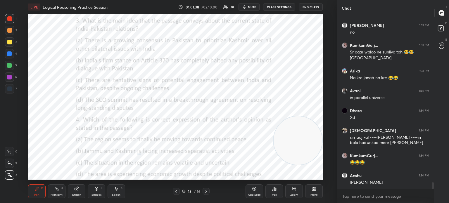
scroll to position [4226, 0]
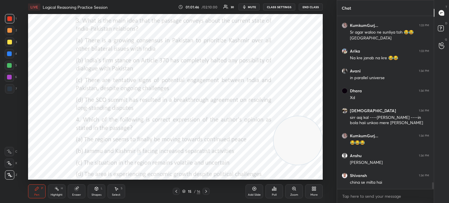
click at [270, 192] on div "Poll" at bounding box center [274, 191] width 18 height 14
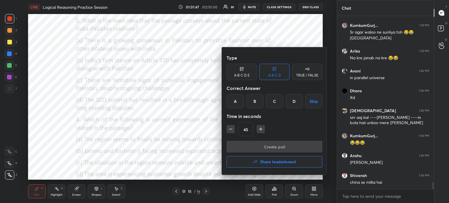
click at [233, 100] on div "A" at bounding box center [235, 101] width 17 height 14
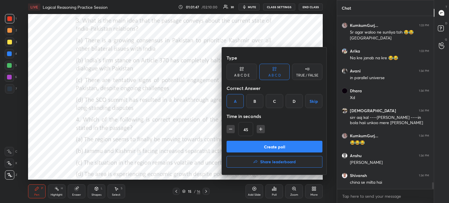
click at [250, 144] on button "Create poll" at bounding box center [275, 147] width 96 height 12
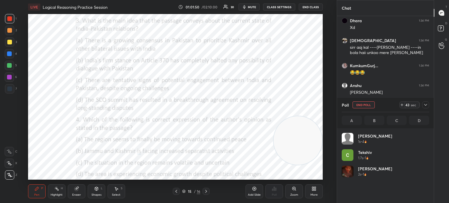
scroll to position [68, 86]
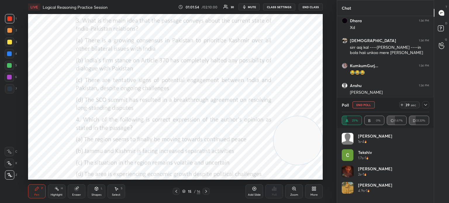
click at [426, 106] on icon at bounding box center [425, 105] width 5 height 5
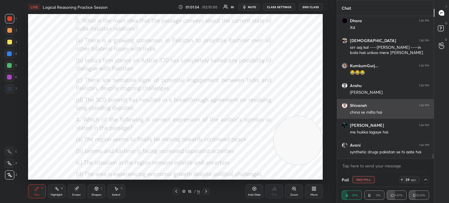
scroll to position [0, 2]
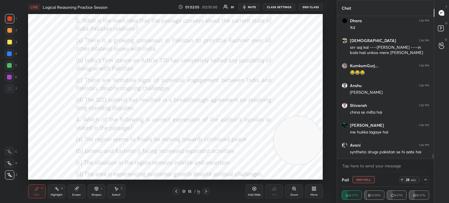
click at [425, 181] on icon at bounding box center [425, 179] width 5 height 5
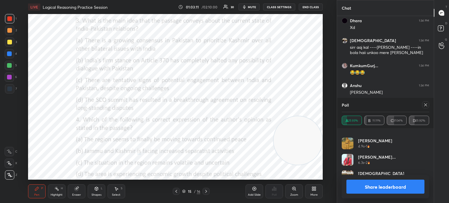
scroll to position [4316, 0]
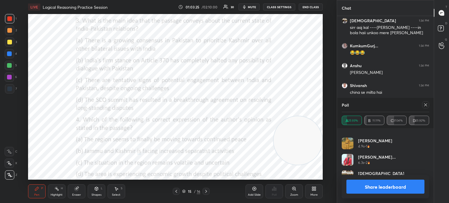
click at [426, 107] on icon at bounding box center [425, 105] width 5 height 5
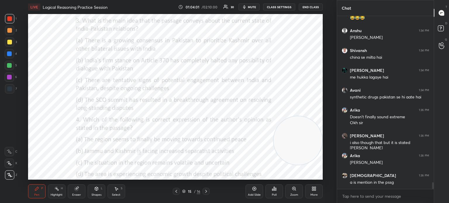
scroll to position [4371, 0]
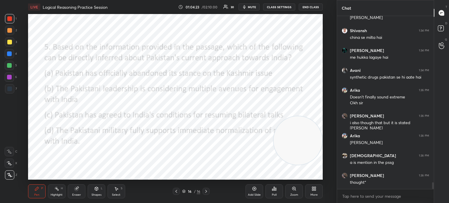
click at [272, 193] on div "Poll" at bounding box center [274, 194] width 5 height 3
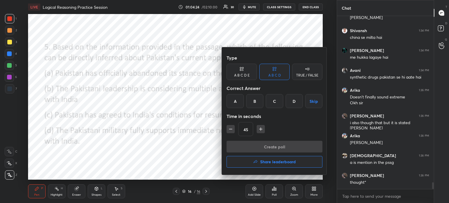
click at [253, 100] on div "B" at bounding box center [254, 101] width 17 height 14
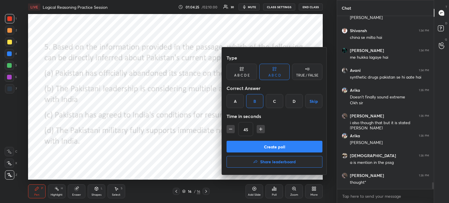
click at [243, 145] on button "Create poll" at bounding box center [275, 147] width 96 height 12
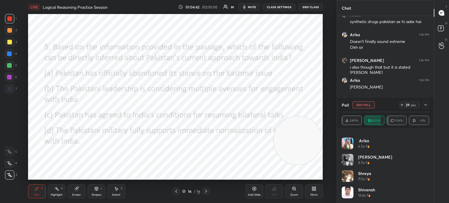
scroll to position [290, 0]
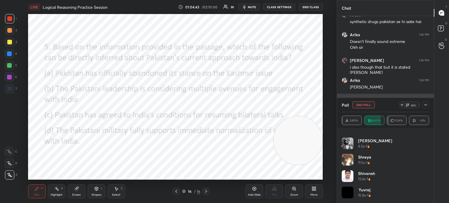
click at [424, 106] on icon at bounding box center [425, 105] width 5 height 5
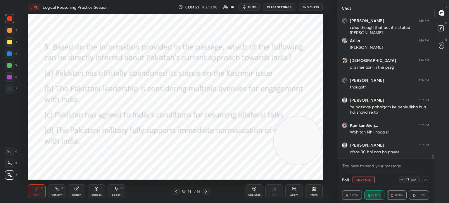
scroll to position [4486, 0]
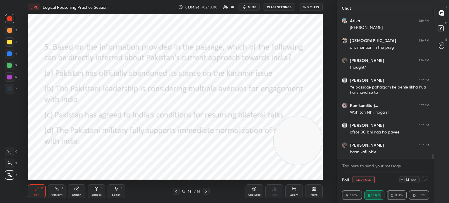
click at [426, 182] on div at bounding box center [425, 179] width 7 height 7
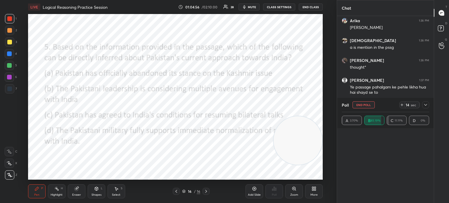
scroll to position [2, 2]
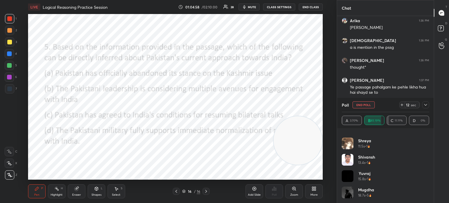
click at [425, 106] on icon at bounding box center [425, 105] width 3 height 2
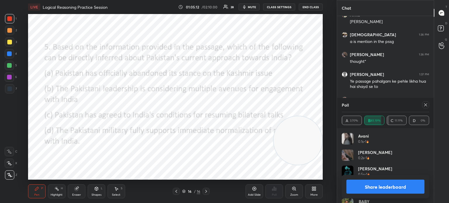
click at [426, 108] on div at bounding box center [425, 104] width 7 height 7
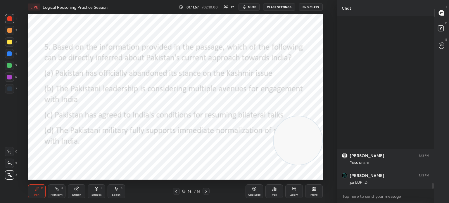
scroll to position [4980, 0]
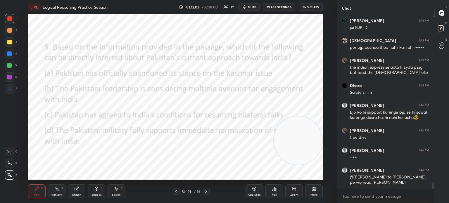
click at [314, 189] on icon at bounding box center [314, 188] width 5 height 5
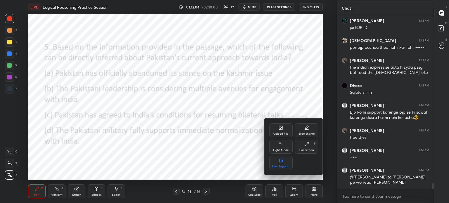
click at [280, 129] on icon at bounding box center [281, 128] width 4 height 4
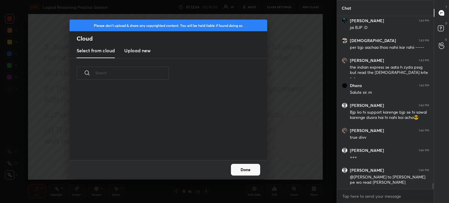
scroll to position [72, 188]
click at [139, 50] on h3 "Upload new" at bounding box center [137, 50] width 26 height 7
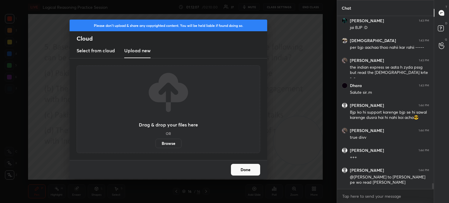
scroll to position [4999, 0]
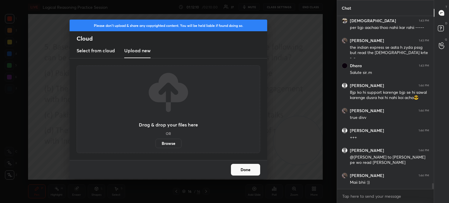
click at [167, 143] on label "Browse" at bounding box center [168, 143] width 26 height 9
click at [155, 143] on input "Browse" at bounding box center [155, 143] width 0 height 9
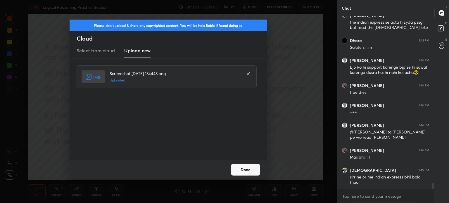
click at [240, 169] on button "Done" at bounding box center [245, 170] width 29 height 12
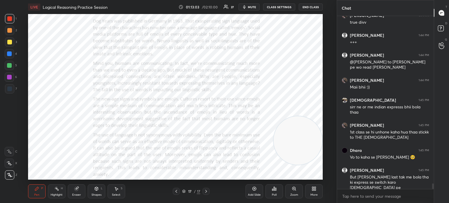
scroll to position [5120, 0]
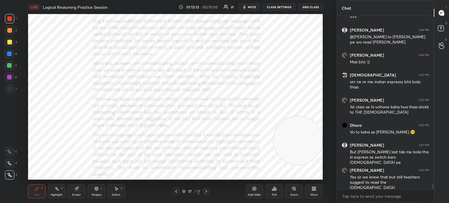
click at [75, 192] on div "Eraser" at bounding box center [77, 191] width 18 height 14
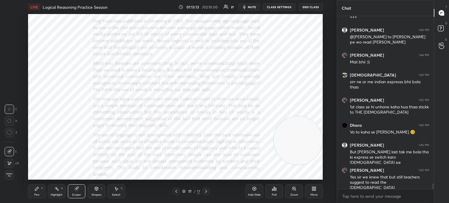
click at [10, 176] on span "Erase all" at bounding box center [9, 175] width 9 height 4
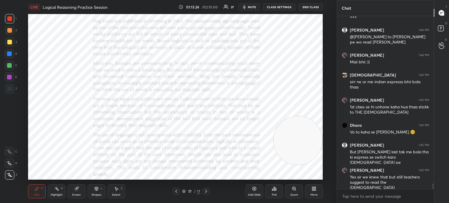
scroll to position [5140, 0]
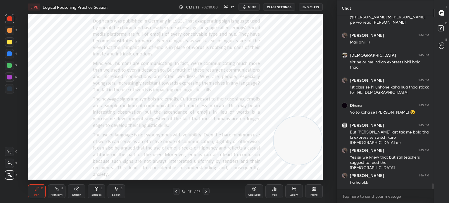
click at [117, 198] on div "Select S" at bounding box center [117, 191] width 18 height 14
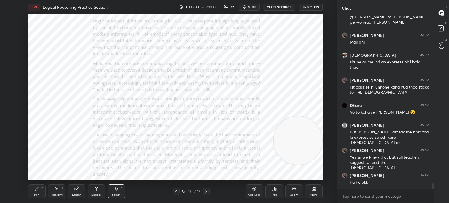
click at [81, 191] on div "Eraser" at bounding box center [77, 191] width 18 height 14
click at [11, 176] on span "Erase all" at bounding box center [9, 175] width 9 height 4
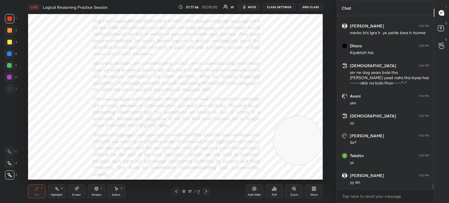
scroll to position [5544, 0]
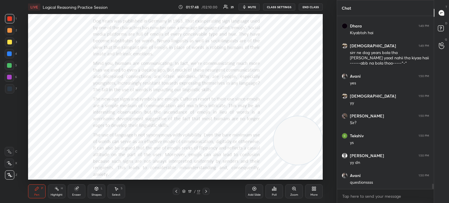
click at [312, 191] on div "More" at bounding box center [314, 191] width 18 height 14
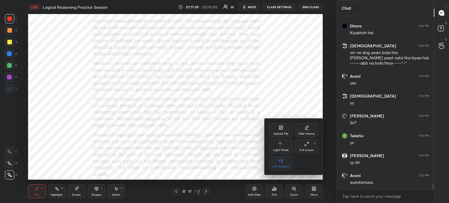
click at [270, 130] on div "Upload File" at bounding box center [280, 130] width 23 height 14
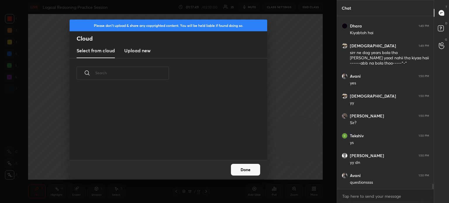
scroll to position [72, 188]
click at [138, 50] on h3 "Upload new" at bounding box center [137, 50] width 26 height 7
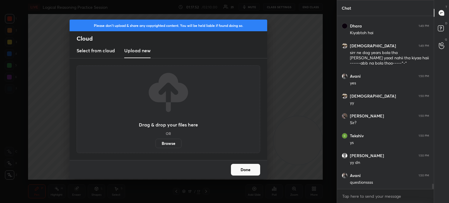
click at [167, 141] on label "Browse" at bounding box center [168, 143] width 26 height 9
click at [155, 141] on input "Browse" at bounding box center [155, 143] width 0 height 9
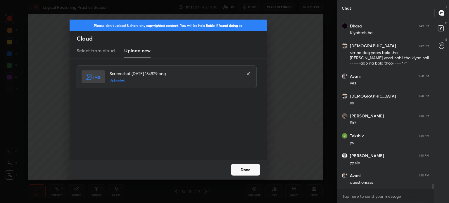
click at [249, 175] on button "Done" at bounding box center [245, 170] width 29 height 12
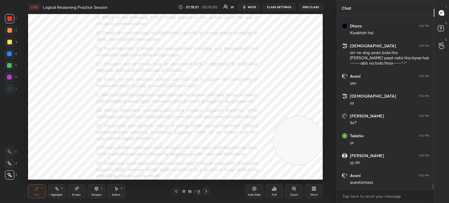
click at [313, 190] on icon at bounding box center [312, 189] width 1 height 1
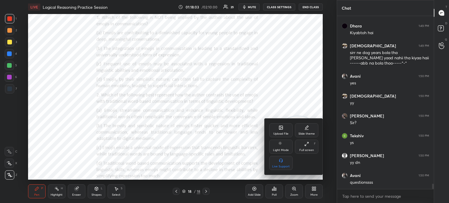
click at [276, 128] on div "Upload File" at bounding box center [280, 130] width 23 height 14
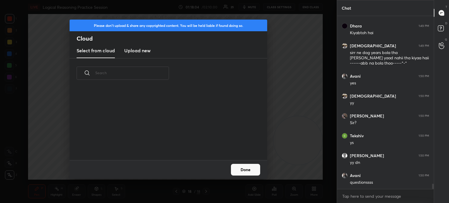
click at [138, 48] on h3 "Upload new" at bounding box center [137, 50] width 26 height 7
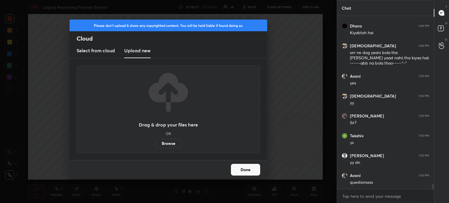
scroll to position [5550, 0]
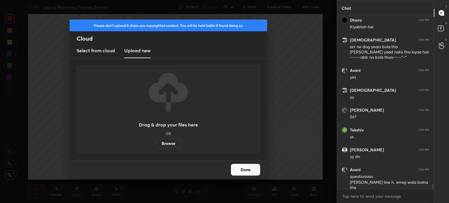
click at [162, 141] on label "Browse" at bounding box center [168, 143] width 26 height 9
click at [155, 141] on input "Browse" at bounding box center [155, 143] width 0 height 9
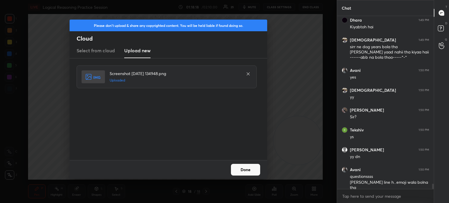
click at [235, 166] on button "Done" at bounding box center [245, 170] width 29 height 12
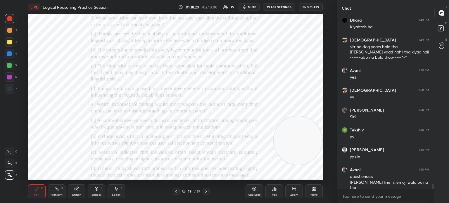
click at [319, 190] on div "More" at bounding box center [314, 191] width 18 height 14
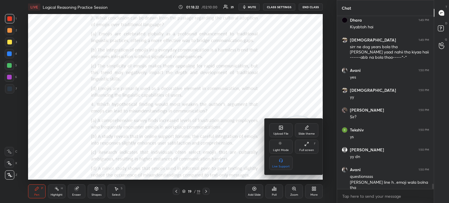
click at [279, 128] on icon at bounding box center [281, 127] width 5 height 5
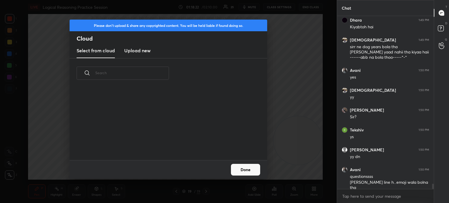
scroll to position [72, 188]
click at [136, 50] on h3 "Upload new" at bounding box center [137, 50] width 26 height 7
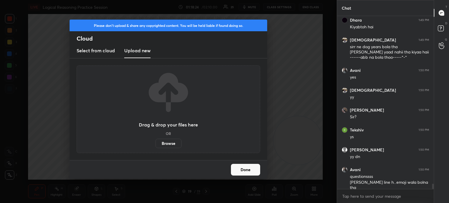
click at [169, 142] on label "Browse" at bounding box center [168, 143] width 26 height 9
click at [155, 142] on input "Browse" at bounding box center [155, 143] width 0 height 9
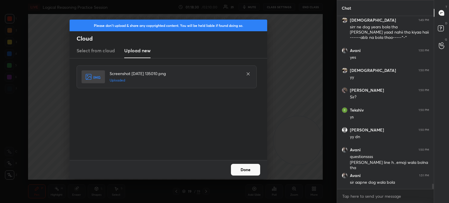
click at [243, 174] on button "Done" at bounding box center [245, 170] width 29 height 12
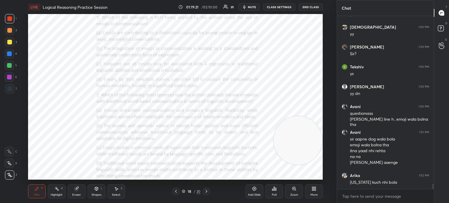
scroll to position [5633, 0]
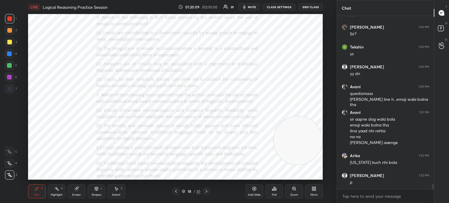
click at [272, 188] on icon at bounding box center [274, 188] width 5 height 5
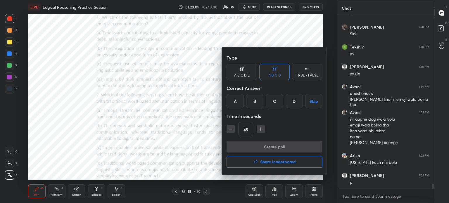
click at [256, 100] on div "B" at bounding box center [254, 101] width 17 height 14
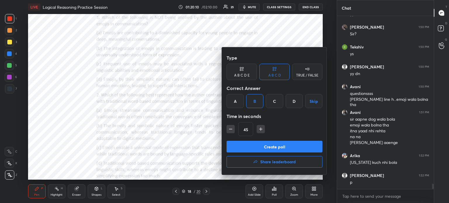
click at [258, 149] on button "Create poll" at bounding box center [275, 147] width 96 height 12
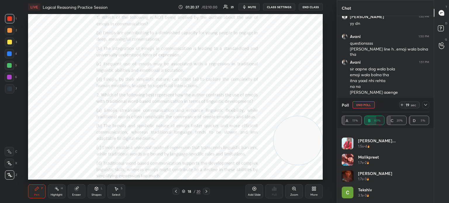
scroll to position [143, 0]
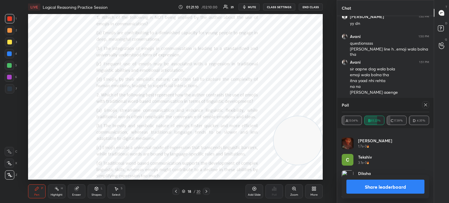
click at [427, 105] on icon at bounding box center [425, 105] width 5 height 5
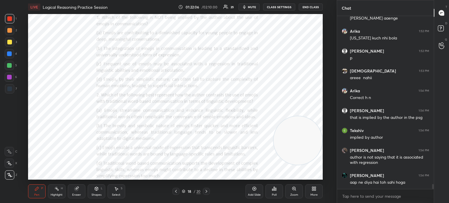
scroll to position [5777, 0]
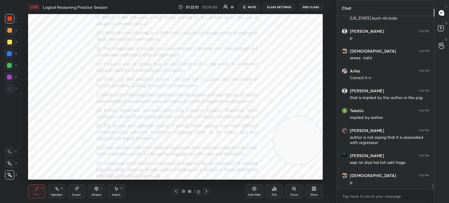
click at [276, 189] on icon at bounding box center [275, 189] width 1 height 3
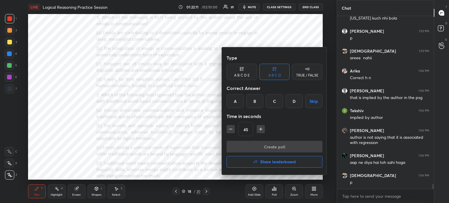
click at [294, 102] on div "D" at bounding box center [294, 101] width 17 height 14
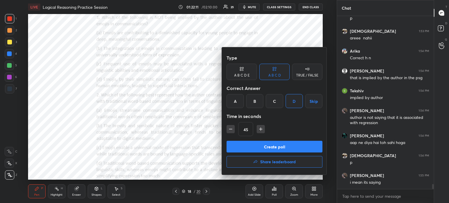
click at [275, 145] on button "Create poll" at bounding box center [275, 147] width 96 height 12
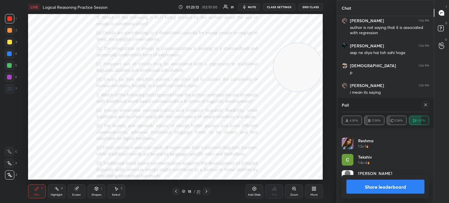
scroll to position [5907, 0]
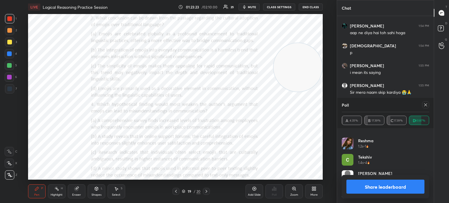
click at [365, 186] on button "Share leaderboard" at bounding box center [385, 187] width 78 height 14
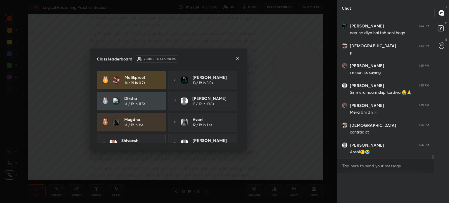
scroll to position [5886, 0]
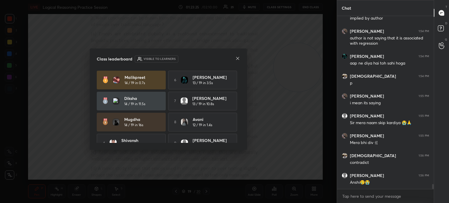
click at [236, 58] on icon at bounding box center [237, 58] width 5 height 5
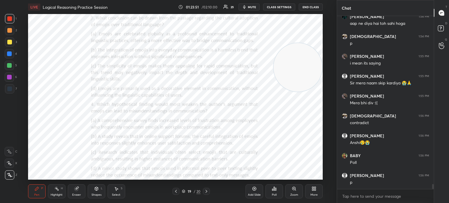
scroll to position [5936, 0]
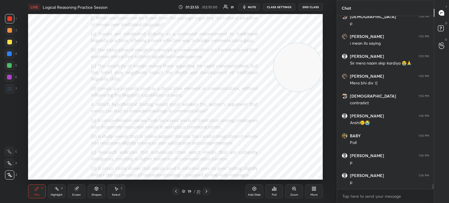
click at [273, 193] on div "Poll" at bounding box center [274, 194] width 5 height 3
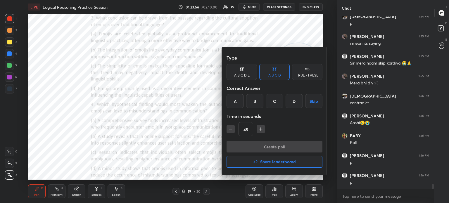
click at [274, 103] on div "C" at bounding box center [274, 101] width 17 height 14
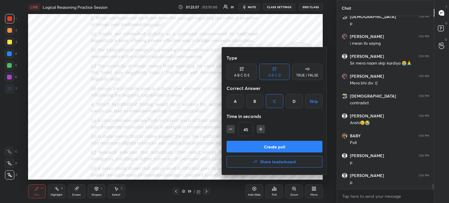
click at [271, 145] on button "Create poll" at bounding box center [275, 147] width 96 height 12
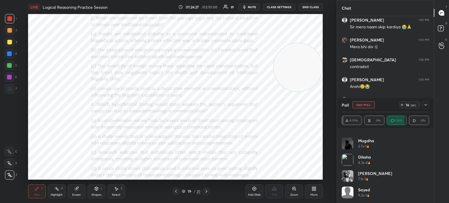
scroll to position [5992, 0]
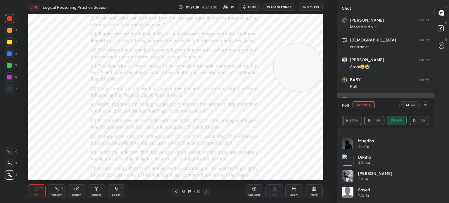
click at [423, 106] on icon at bounding box center [425, 105] width 5 height 5
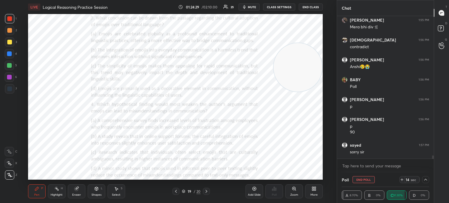
scroll to position [6012, 0]
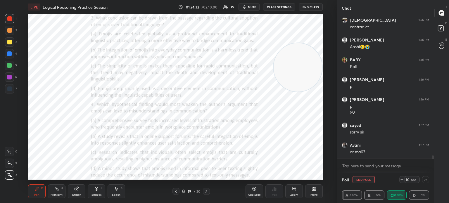
click at [426, 181] on icon at bounding box center [425, 179] width 5 height 5
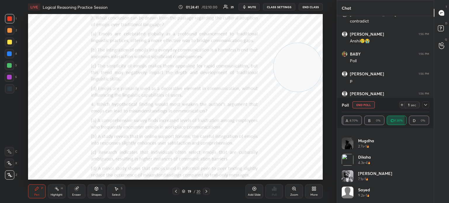
click at [425, 106] on icon at bounding box center [425, 105] width 5 height 5
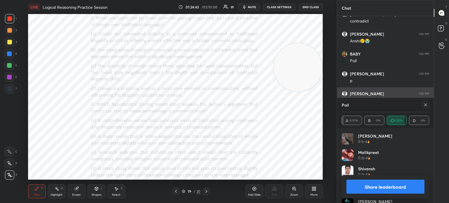
click at [424, 105] on icon at bounding box center [425, 105] width 5 height 5
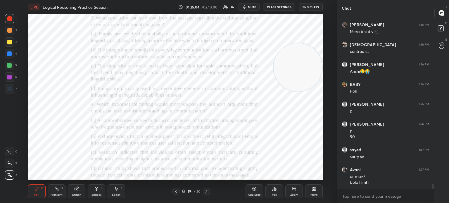
click at [274, 191] on div "Poll" at bounding box center [274, 191] width 18 height 14
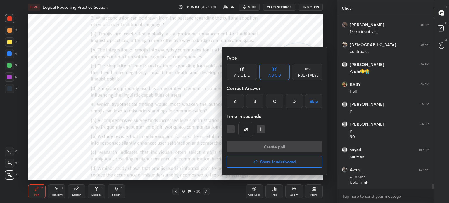
click at [254, 100] on div "B" at bounding box center [254, 101] width 17 height 14
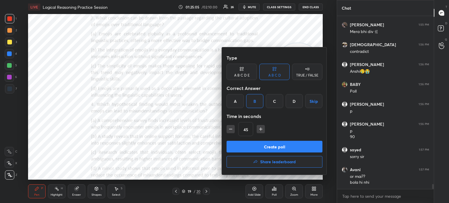
click at [251, 149] on button "Create poll" at bounding box center [275, 147] width 96 height 12
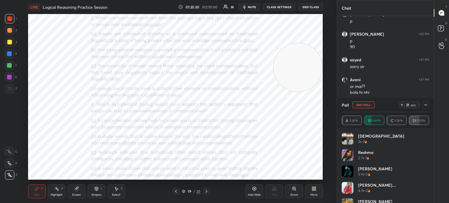
click at [426, 105] on icon at bounding box center [425, 105] width 5 height 5
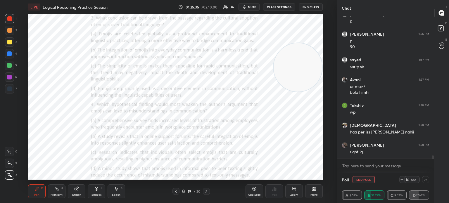
click at [426, 179] on icon at bounding box center [425, 179] width 5 height 5
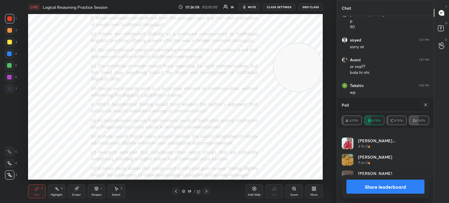
scroll to position [6118, 0]
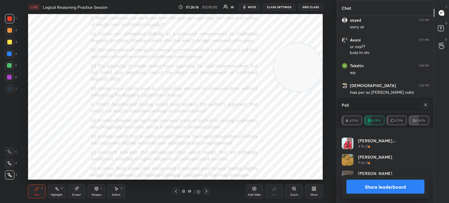
click at [425, 105] on icon at bounding box center [425, 105] width 5 height 5
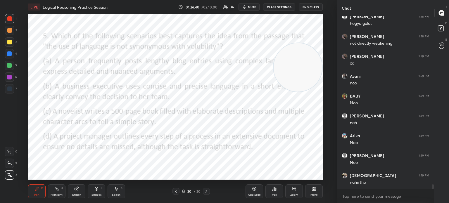
scroll to position [6246, 0]
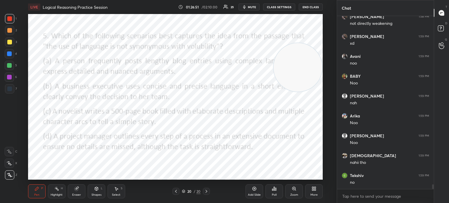
click at [276, 194] on div "Poll" at bounding box center [274, 194] width 5 height 3
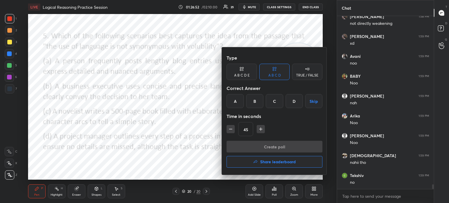
click at [255, 99] on div "B" at bounding box center [254, 101] width 17 height 14
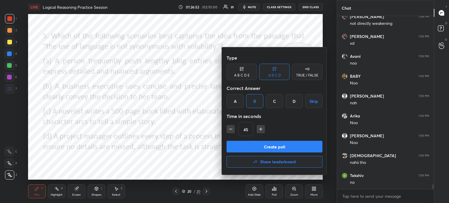
click at [258, 145] on button "Create poll" at bounding box center [275, 147] width 96 height 12
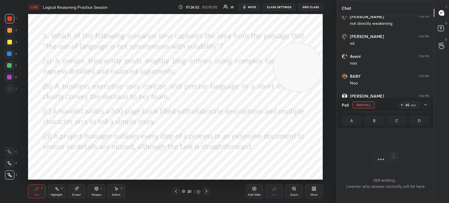
scroll to position [165, 95]
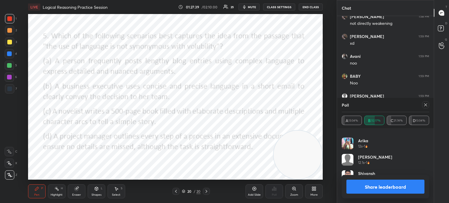
click at [364, 191] on button "Share leaderboard" at bounding box center [385, 187] width 78 height 14
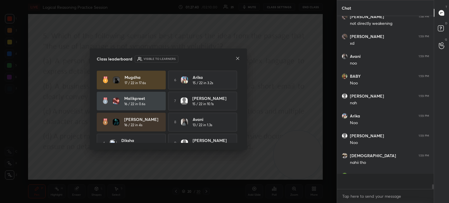
scroll to position [170, 95]
click at [234, 58] on div "Class leaderboard Visible to learners" at bounding box center [168, 59] width 143 height 7
click at [236, 60] on icon at bounding box center [237, 58] width 5 height 5
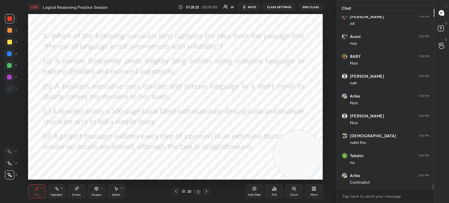
scroll to position [6286, 0]
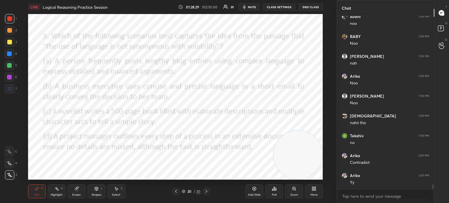
click at [276, 191] on div "Poll" at bounding box center [274, 191] width 18 height 14
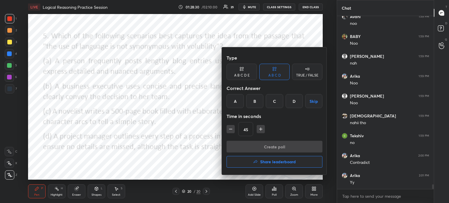
click at [252, 155] on div "Create poll Share leaderboard" at bounding box center [275, 155] width 96 height 29
click at [236, 160] on button "Share leaderboard" at bounding box center [275, 162] width 96 height 12
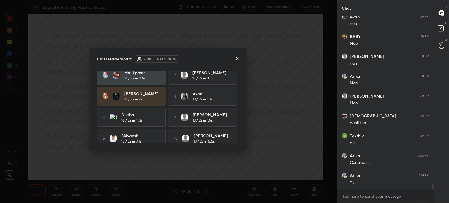
scroll to position [32, 0]
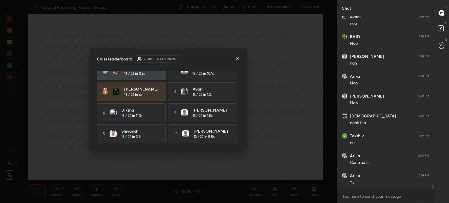
click at [239, 57] on icon at bounding box center [237, 58] width 5 height 5
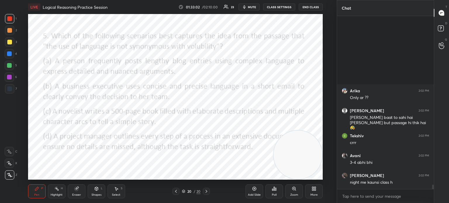
scroll to position [6825, 0]
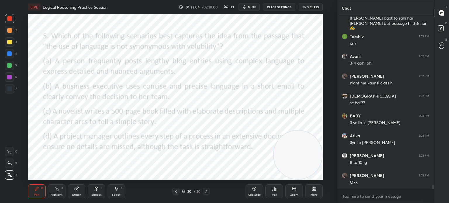
click at [316, 191] on div "More" at bounding box center [314, 191] width 18 height 14
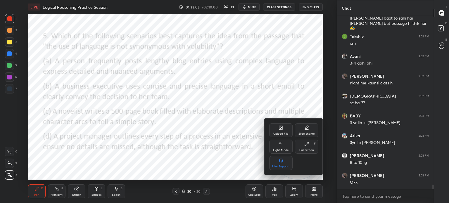
click at [285, 132] on div "Upload File" at bounding box center [280, 133] width 15 height 3
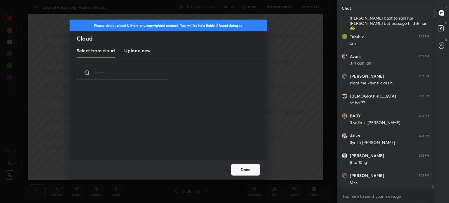
scroll to position [72, 188]
click at [146, 50] on h3 "Upload new" at bounding box center [137, 50] width 26 height 7
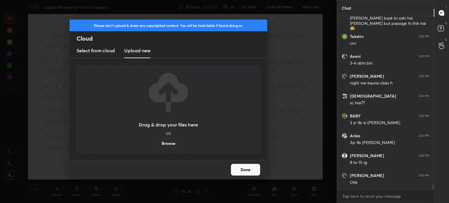
click at [163, 144] on label "Browse" at bounding box center [168, 143] width 26 height 9
click at [155, 144] on input "Browse" at bounding box center [155, 143] width 0 height 9
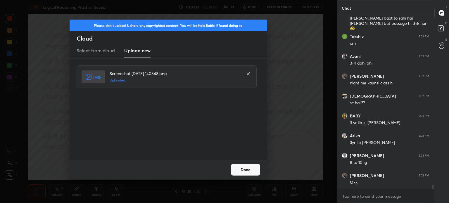
click at [234, 168] on button "Done" at bounding box center [245, 170] width 29 height 12
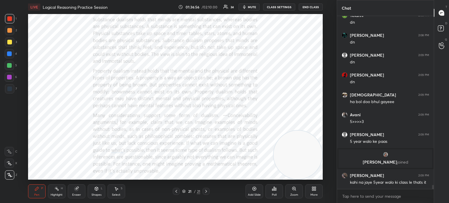
scroll to position [7085, 0]
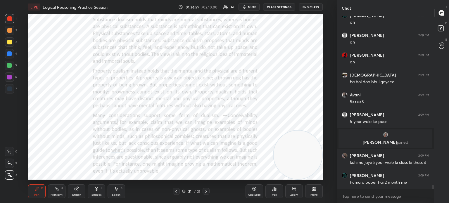
click at [316, 189] on icon at bounding box center [314, 188] width 5 height 5
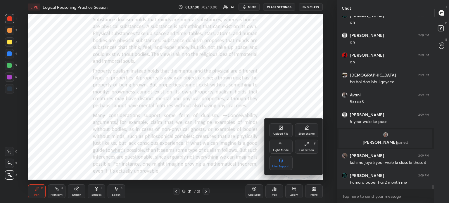
click at [279, 127] on icon at bounding box center [281, 127] width 5 height 5
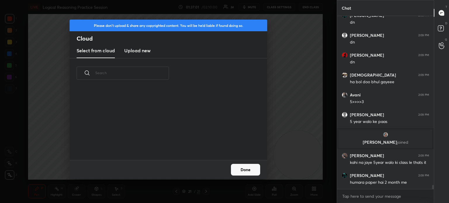
scroll to position [72, 188]
click at [137, 52] on h3 "Upload new" at bounding box center [137, 50] width 26 height 7
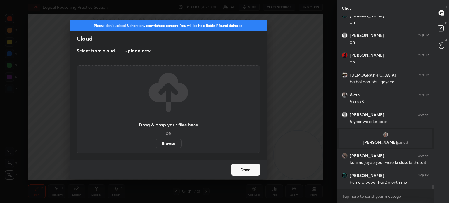
scroll to position [7105, 0]
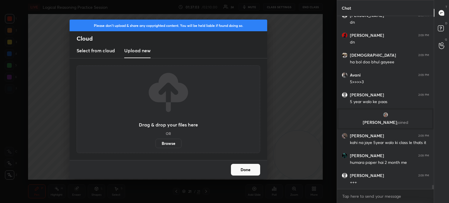
click at [163, 143] on label "Browse" at bounding box center [168, 143] width 26 height 9
click at [155, 143] on input "Browse" at bounding box center [155, 143] width 0 height 9
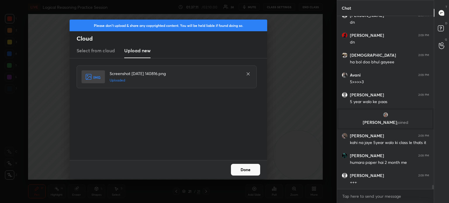
click at [237, 167] on button "Done" at bounding box center [245, 170] width 29 height 12
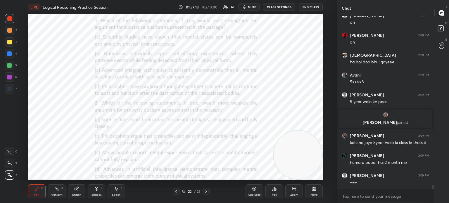
click at [318, 190] on div "More" at bounding box center [314, 191] width 18 height 14
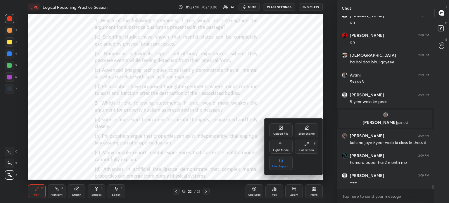
click at [275, 131] on div "Upload File" at bounding box center [280, 130] width 23 height 14
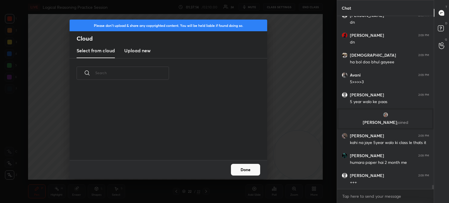
scroll to position [72, 188]
click at [142, 51] on h3 "Upload new" at bounding box center [137, 50] width 26 height 7
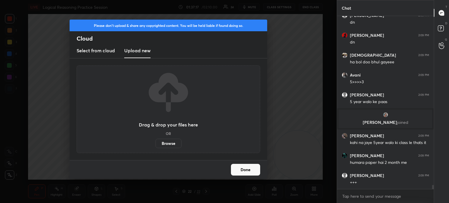
click at [164, 141] on label "Browse" at bounding box center [168, 143] width 26 height 9
click at [155, 141] on input "Browse" at bounding box center [155, 143] width 0 height 9
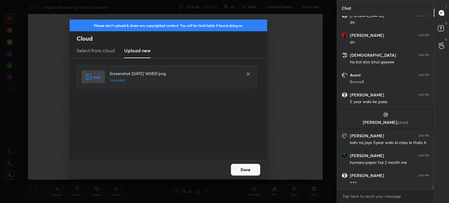
click at [242, 173] on button "Done" at bounding box center [245, 170] width 29 height 12
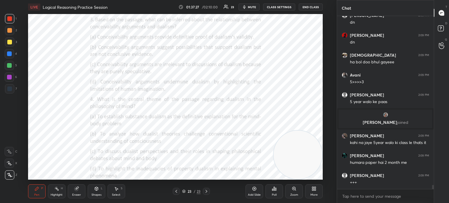
click at [312, 193] on div "More" at bounding box center [314, 191] width 18 height 14
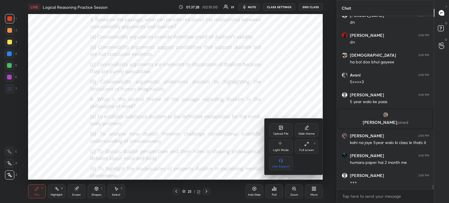
click at [282, 129] on icon at bounding box center [281, 128] width 4 height 4
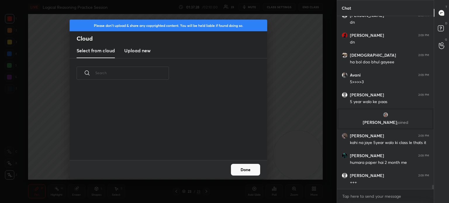
scroll to position [7125, 0]
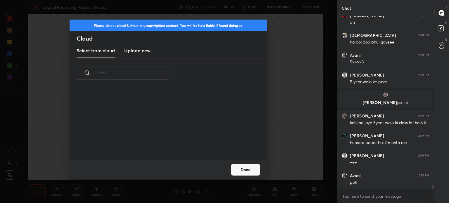
click at [135, 45] on new "Upload new" at bounding box center [137, 51] width 26 height 15
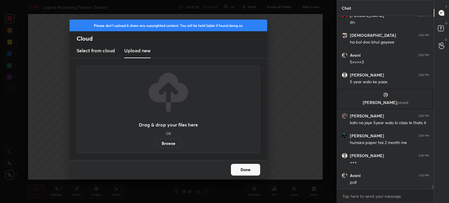
click at [163, 144] on label "Browse" at bounding box center [168, 143] width 26 height 9
click at [155, 144] on input "Browse" at bounding box center [155, 143] width 0 height 9
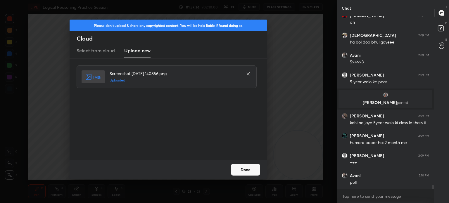
click at [245, 170] on button "Done" at bounding box center [245, 170] width 29 height 12
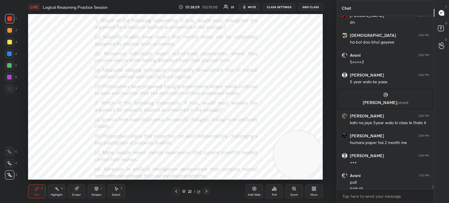
scroll to position [7131, 0]
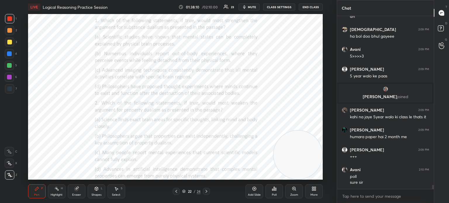
click at [273, 195] on div "Poll" at bounding box center [274, 194] width 5 height 3
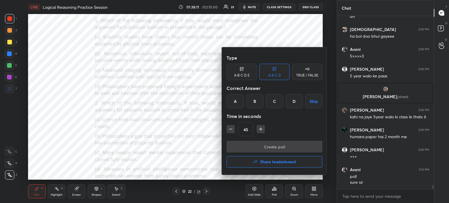
click at [291, 101] on div "D" at bounding box center [294, 101] width 17 height 14
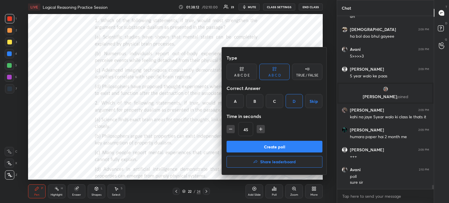
click at [264, 145] on button "Create poll" at bounding box center [275, 147] width 96 height 12
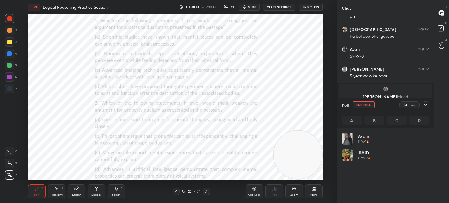
scroll to position [68, 86]
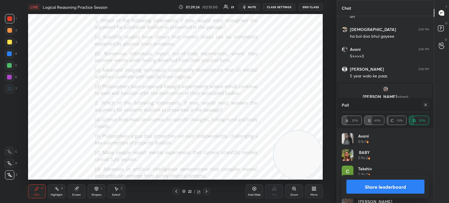
click at [425, 106] on icon at bounding box center [425, 105] width 5 height 5
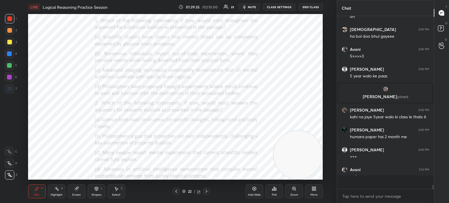
scroll to position [176, 95]
click at [276, 193] on div "Poll" at bounding box center [274, 194] width 5 height 3
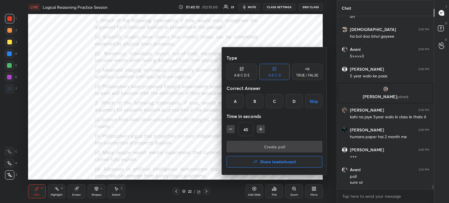
click at [294, 104] on div "D" at bounding box center [294, 101] width 17 height 14
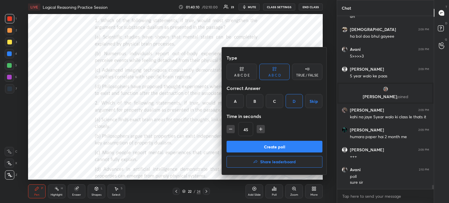
click at [266, 146] on button "Create poll" at bounding box center [275, 147] width 96 height 12
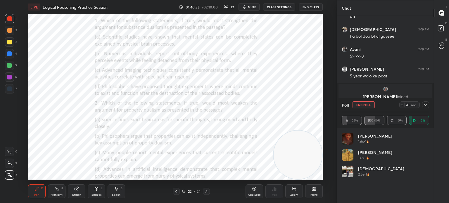
scroll to position [7181, 0]
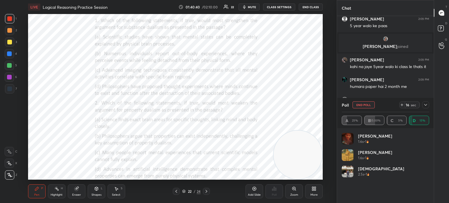
click at [424, 104] on icon at bounding box center [425, 105] width 5 height 5
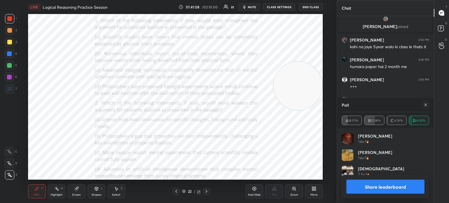
scroll to position [7221, 0]
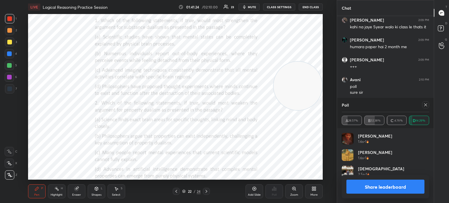
click at [426, 106] on icon at bounding box center [425, 105] width 5 height 5
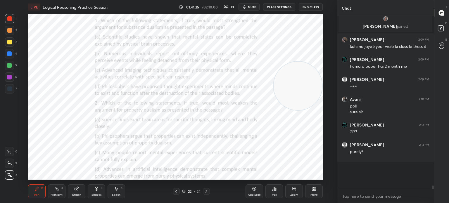
scroll to position [184, 95]
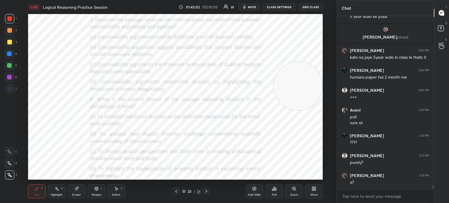
click at [272, 193] on div "Poll" at bounding box center [274, 191] width 18 height 14
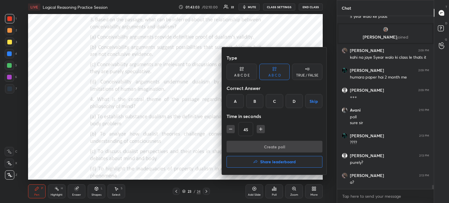
click at [254, 100] on div "B" at bounding box center [254, 101] width 17 height 14
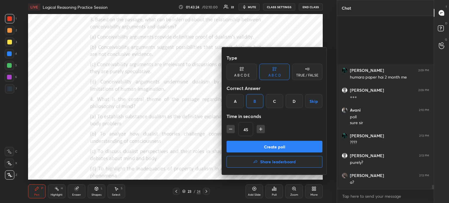
scroll to position [7270, 0]
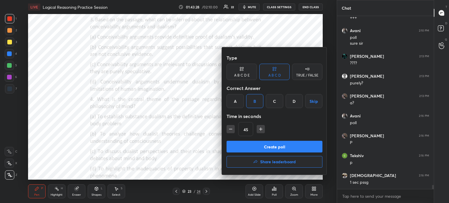
click at [74, 160] on div at bounding box center [224, 101] width 449 height 203
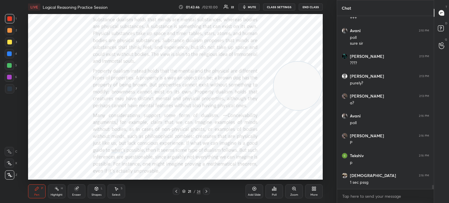
scroll to position [7275, 0]
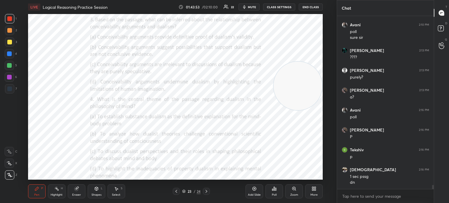
click at [272, 192] on div "Poll" at bounding box center [274, 191] width 18 height 14
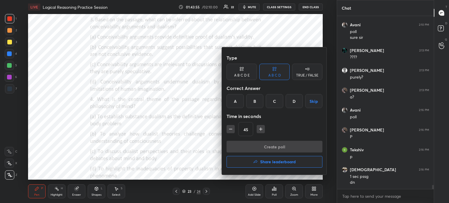
click at [255, 101] on div "B" at bounding box center [254, 101] width 17 height 14
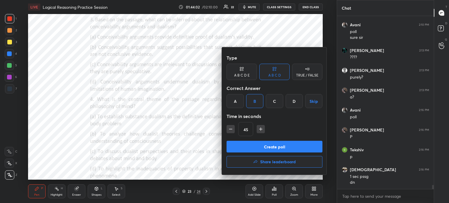
click at [270, 145] on button "Create poll" at bounding box center [275, 147] width 96 height 12
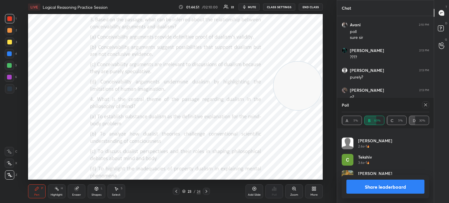
scroll to position [7326, 0]
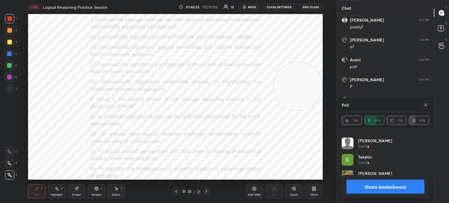
click at [424, 104] on icon at bounding box center [425, 105] width 5 height 5
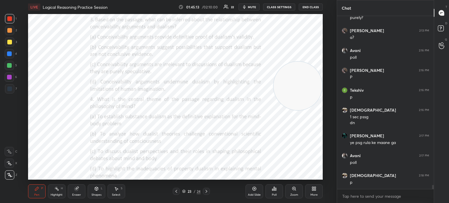
scroll to position [7355, 0]
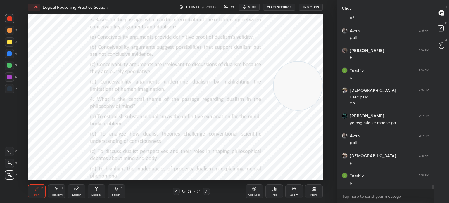
click at [275, 191] on div "Poll" at bounding box center [274, 191] width 18 height 14
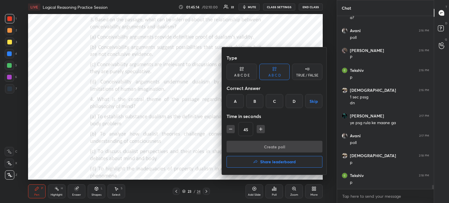
click at [275, 100] on div "C" at bounding box center [274, 101] width 17 height 14
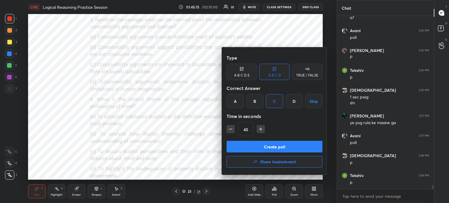
click at [270, 145] on button "Create poll" at bounding box center [275, 147] width 96 height 12
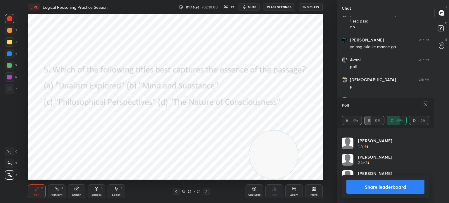
scroll to position [7456, 0]
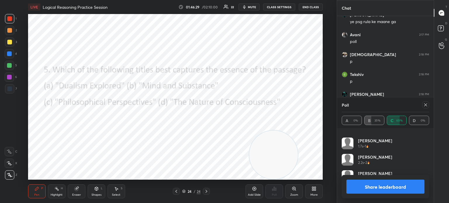
click at [426, 103] on icon at bounding box center [425, 105] width 5 height 5
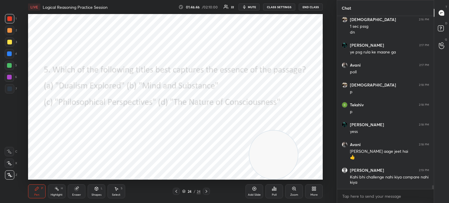
scroll to position [7446, 0]
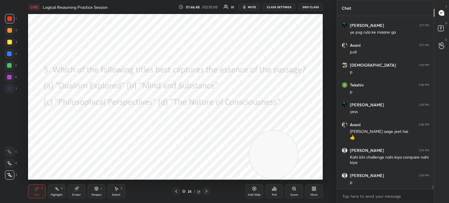
click at [272, 192] on div "Poll" at bounding box center [274, 191] width 18 height 14
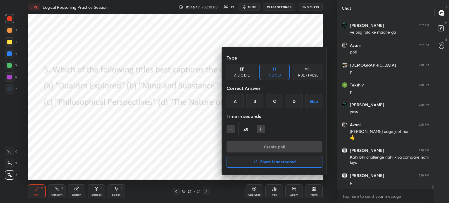
click at [236, 100] on div "A" at bounding box center [235, 101] width 17 height 14
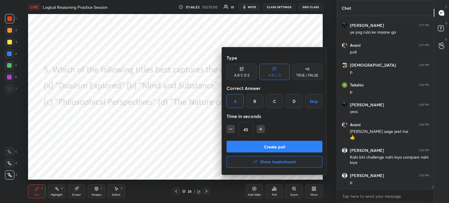
click at [247, 144] on button "Create poll" at bounding box center [275, 147] width 96 height 12
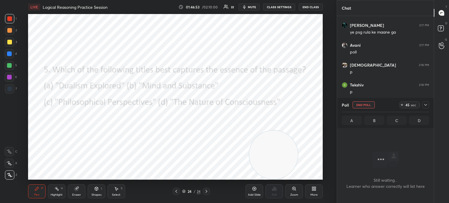
scroll to position [166, 95]
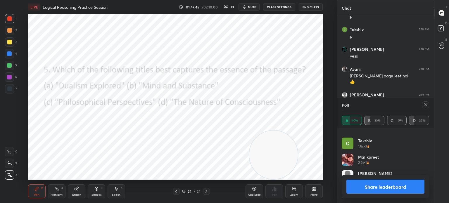
click at [425, 107] on icon at bounding box center [425, 105] width 5 height 5
type textarea "x"
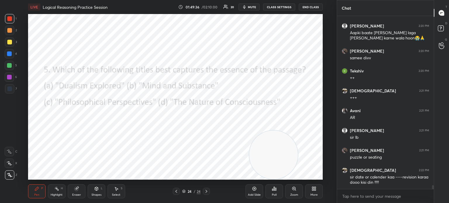
scroll to position [7635, 0]
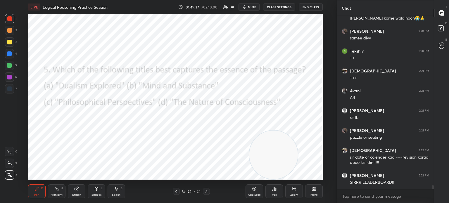
click at [312, 191] on div "More" at bounding box center [314, 191] width 18 height 14
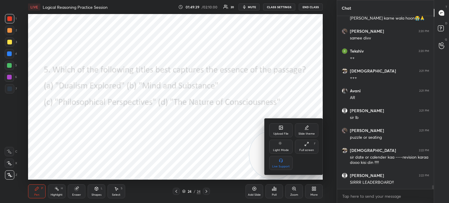
click at [274, 127] on div "Upload File" at bounding box center [280, 130] width 23 height 14
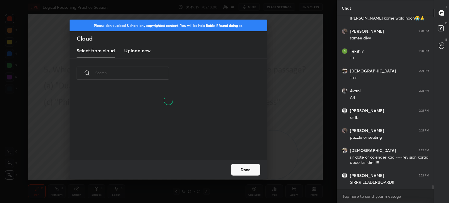
scroll to position [72, 188]
click at [140, 54] on h3 "Upload new" at bounding box center [137, 50] width 26 height 7
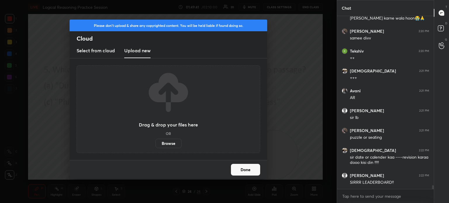
click at [167, 146] on label "Browse" at bounding box center [168, 143] width 26 height 9
click at [155, 146] on input "Browse" at bounding box center [155, 143] width 0 height 9
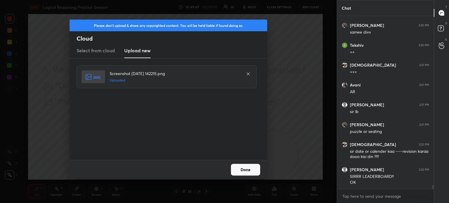
click at [238, 166] on button "Done" at bounding box center [245, 170] width 29 height 12
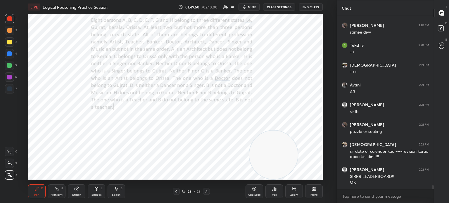
click at [274, 193] on div "Poll" at bounding box center [274, 194] width 5 height 3
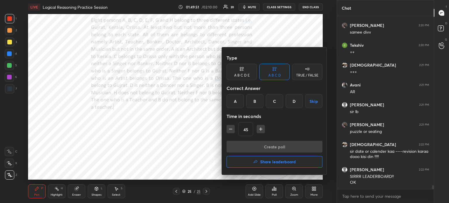
click at [278, 157] on button "Share leaderboard" at bounding box center [275, 162] width 96 height 12
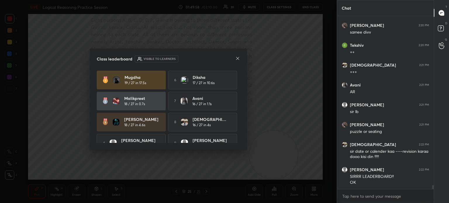
scroll to position [32, 0]
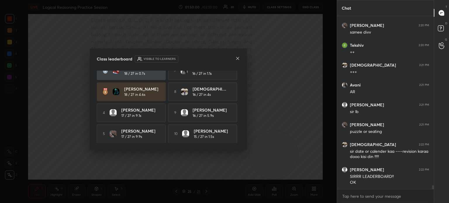
click at [237, 57] on icon at bounding box center [237, 58] width 5 height 5
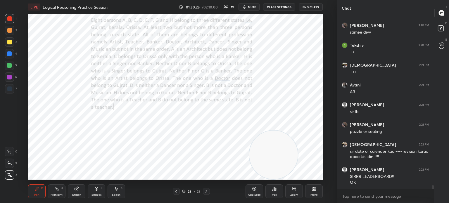
click at [255, 7] on span "mute" at bounding box center [252, 7] width 8 height 4
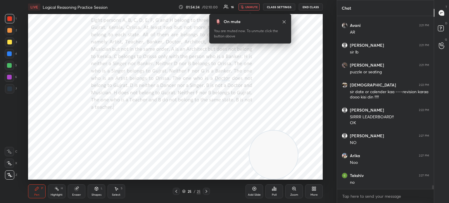
scroll to position [7720, 0]
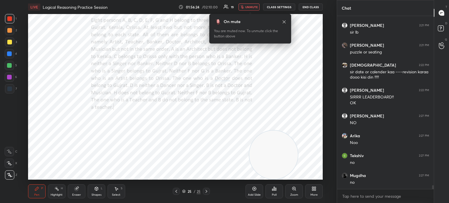
click at [81, 193] on div "Eraser" at bounding box center [77, 191] width 18 height 14
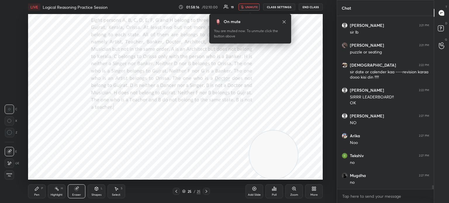
click at [35, 193] on div "Pen P" at bounding box center [37, 191] width 18 height 14
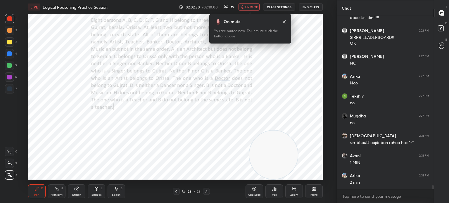
scroll to position [7800, 0]
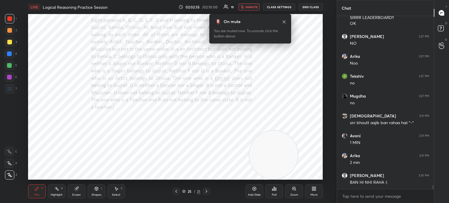
click at [251, 7] on span "unmute" at bounding box center [251, 7] width 13 height 4
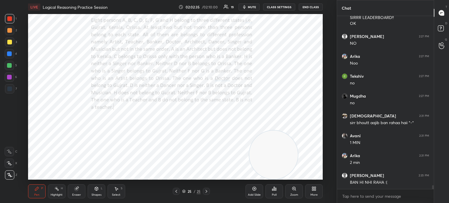
scroll to position [7820, 0]
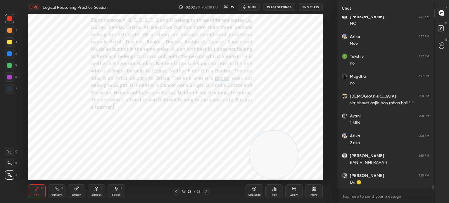
click at [314, 190] on icon at bounding box center [314, 188] width 5 height 5
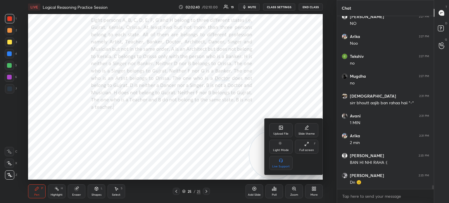
click at [277, 130] on div "Upload File" at bounding box center [280, 130] width 23 height 14
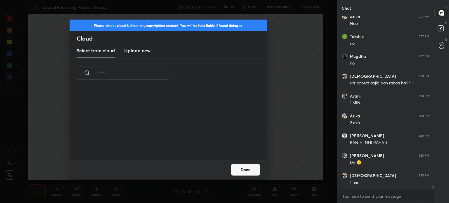
scroll to position [72, 188]
click at [139, 52] on h3 "Upload new" at bounding box center [137, 50] width 26 height 7
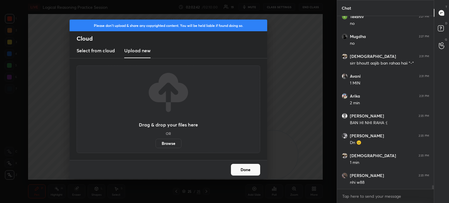
click at [167, 142] on label "Browse" at bounding box center [168, 143] width 26 height 9
click at [155, 142] on input "Browse" at bounding box center [155, 143] width 0 height 9
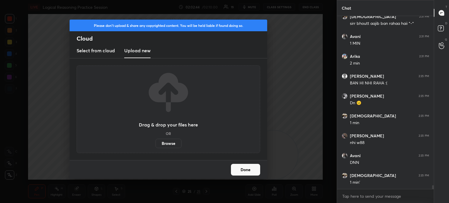
scroll to position [7919, 0]
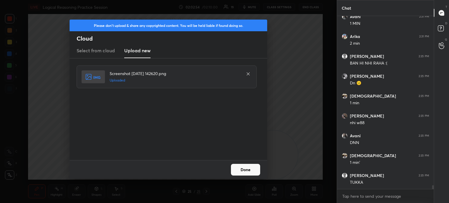
click at [241, 176] on div "Done" at bounding box center [169, 169] width 198 height 19
click at [243, 170] on button "Done" at bounding box center [245, 170] width 29 height 12
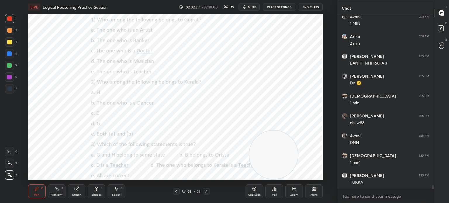
click at [313, 190] on icon at bounding box center [312, 189] width 1 height 1
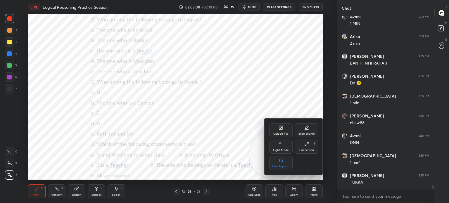
click at [275, 130] on div "Upload File" at bounding box center [280, 130] width 23 height 14
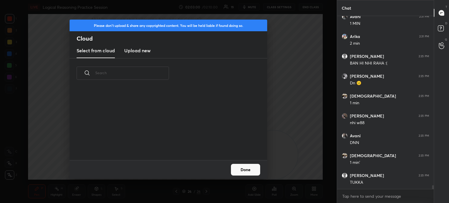
scroll to position [72, 188]
click at [139, 49] on h3 "Upload new" at bounding box center [137, 50] width 26 height 7
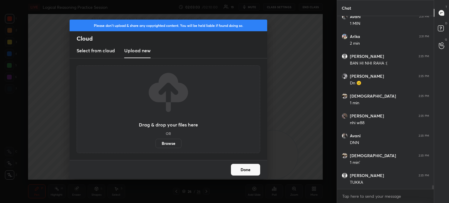
click at [170, 142] on label "Browse" at bounding box center [168, 143] width 26 height 9
click at [155, 142] on input "Browse" at bounding box center [155, 143] width 0 height 9
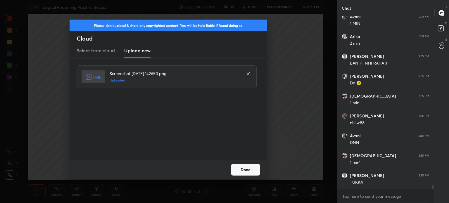
click at [247, 172] on button "Done" at bounding box center [245, 170] width 29 height 12
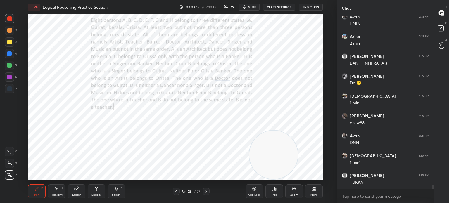
click at [250, 6] on span "mute" at bounding box center [252, 7] width 8 height 4
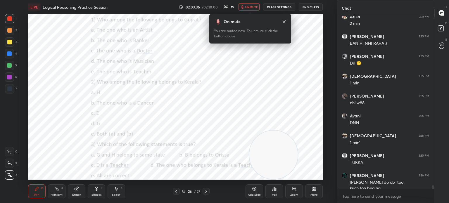
scroll to position [7945, 0]
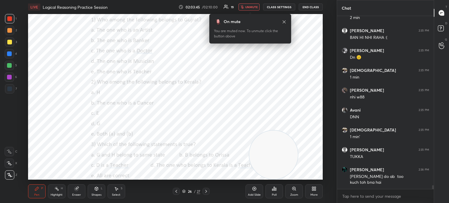
click at [273, 192] on div "Poll" at bounding box center [274, 191] width 18 height 14
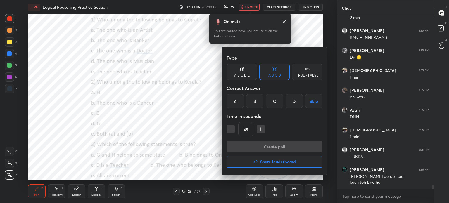
click at [236, 72] on div "A B C D E" at bounding box center [242, 72] width 30 height 16
click at [298, 100] on div "E" at bounding box center [299, 101] width 14 height 14
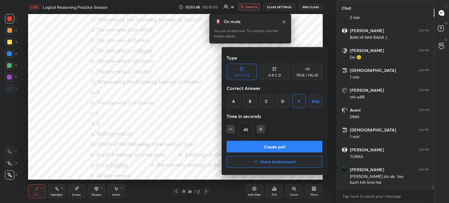
click at [229, 128] on icon "button" at bounding box center [231, 129] width 6 height 6
type input "30"
click at [246, 147] on button "Create poll" at bounding box center [275, 147] width 96 height 12
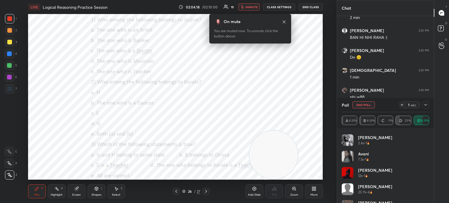
scroll to position [44, 0]
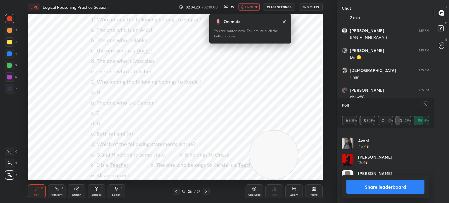
click at [365, 186] on button "Share leaderboard" at bounding box center [385, 187] width 78 height 14
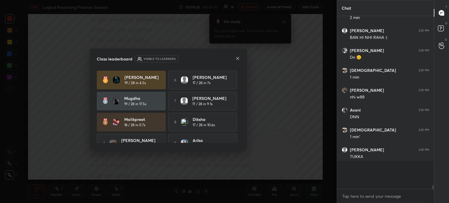
scroll to position [184, 95]
click at [236, 58] on icon at bounding box center [237, 58] width 5 height 5
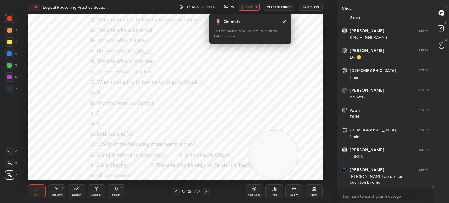
click at [278, 193] on div "Poll" at bounding box center [274, 191] width 18 height 14
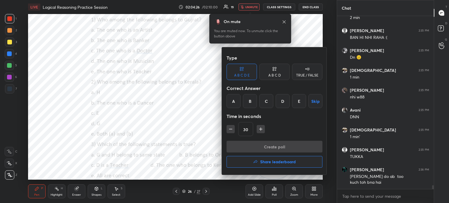
click at [298, 101] on div "E" at bounding box center [299, 101] width 14 height 14
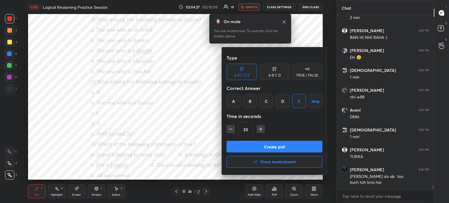
click at [254, 148] on button "Create poll" at bounding box center [275, 147] width 96 height 12
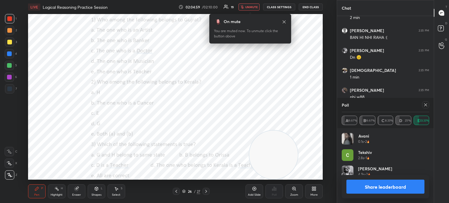
click at [353, 187] on button "Share leaderboard" at bounding box center [385, 187] width 78 height 14
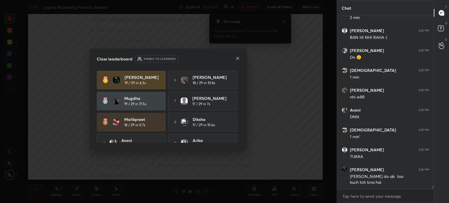
click at [237, 58] on icon at bounding box center [237, 58] width 5 height 5
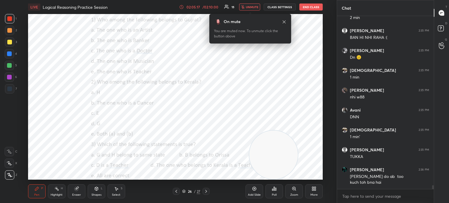
click at [273, 194] on div "Poll" at bounding box center [274, 194] width 5 height 3
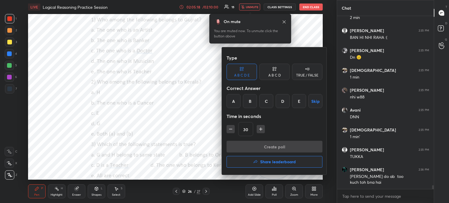
click at [266, 97] on div "C" at bounding box center [266, 101] width 14 height 14
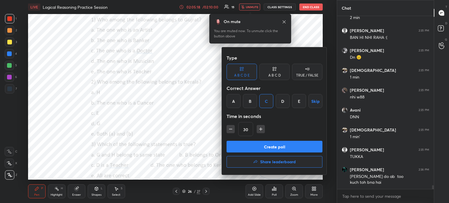
click at [258, 146] on button "Create poll" at bounding box center [275, 147] width 96 height 12
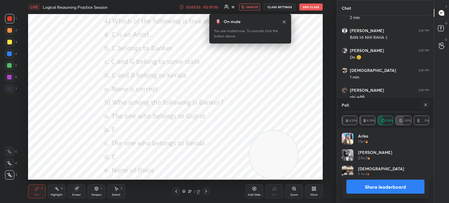
click at [284, 21] on icon at bounding box center [284, 22] width 5 height 5
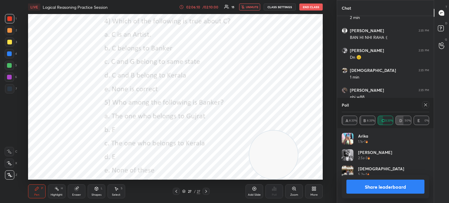
click at [366, 189] on button "Share leaderboard" at bounding box center [385, 187] width 78 height 14
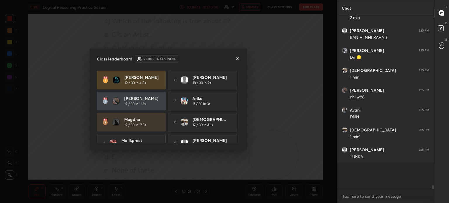
scroll to position [2, 2]
click at [235, 59] on icon at bounding box center [237, 58] width 5 height 5
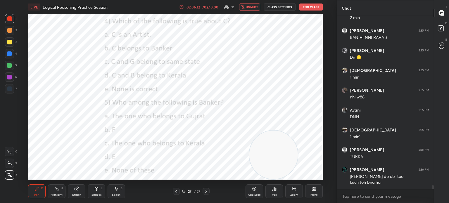
click at [270, 191] on div "Poll" at bounding box center [274, 191] width 18 height 14
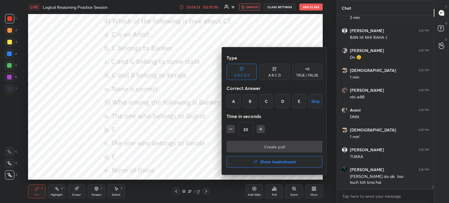
click at [230, 100] on div "A" at bounding box center [234, 101] width 14 height 14
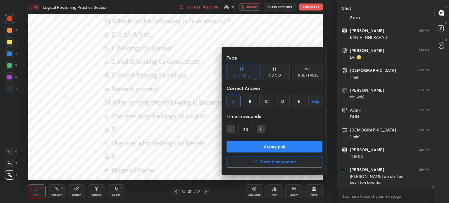
click at [262, 146] on button "Create poll" at bounding box center [275, 147] width 96 height 12
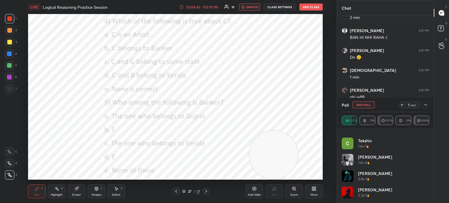
click at [363, 104] on button "End Poll" at bounding box center [363, 104] width 22 height 7
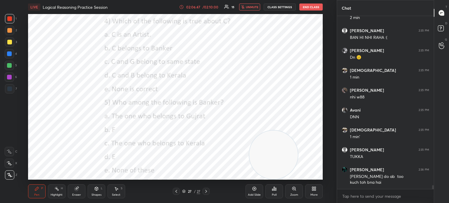
click at [272, 194] on div "Poll" at bounding box center [274, 194] width 5 height 3
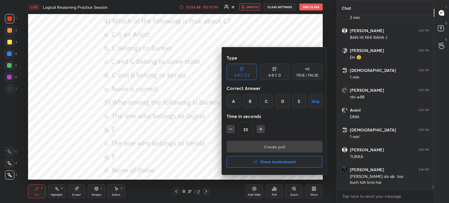
click at [282, 100] on div "D" at bounding box center [283, 101] width 14 height 14
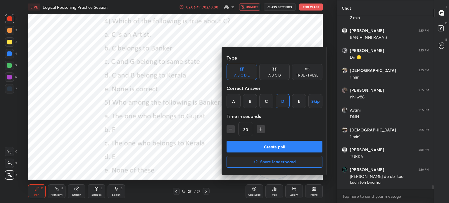
click at [262, 143] on button "Create poll" at bounding box center [275, 147] width 96 height 12
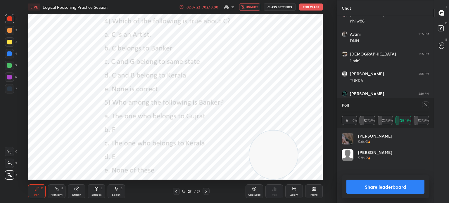
click at [425, 107] on icon at bounding box center [425, 105] width 5 height 5
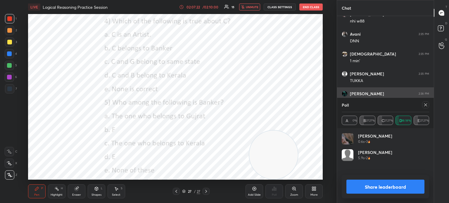
scroll to position [0, 2]
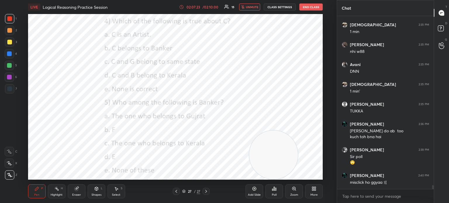
click at [249, 7] on span "unmute" at bounding box center [252, 7] width 13 height 4
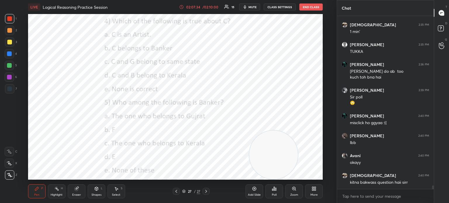
click at [277, 191] on div "Poll" at bounding box center [274, 191] width 18 height 14
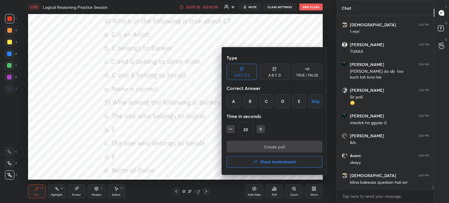
click at [266, 158] on button "Share leaderboard" at bounding box center [275, 162] width 96 height 12
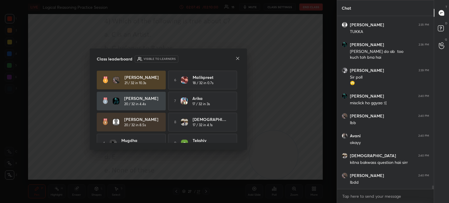
click at [237, 58] on icon at bounding box center [237, 58] width 5 height 5
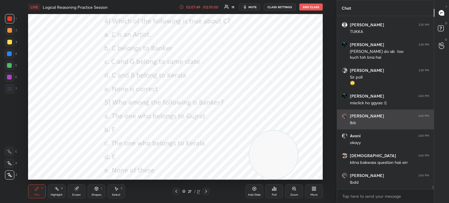
click at [313, 9] on button "End Class" at bounding box center [310, 7] width 23 height 7
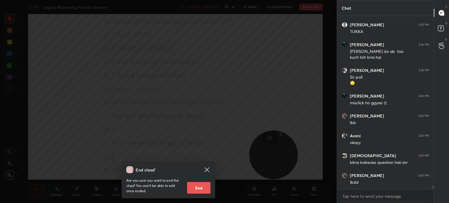
scroll to position [8090, 0]
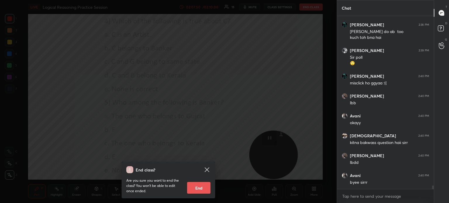
click at [203, 188] on button "End" at bounding box center [198, 188] width 23 height 12
type textarea "x"
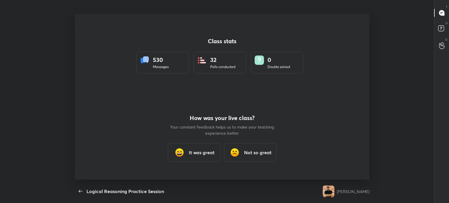
scroll to position [2, 0]
